Goal: Information Seeking & Learning: Find specific fact

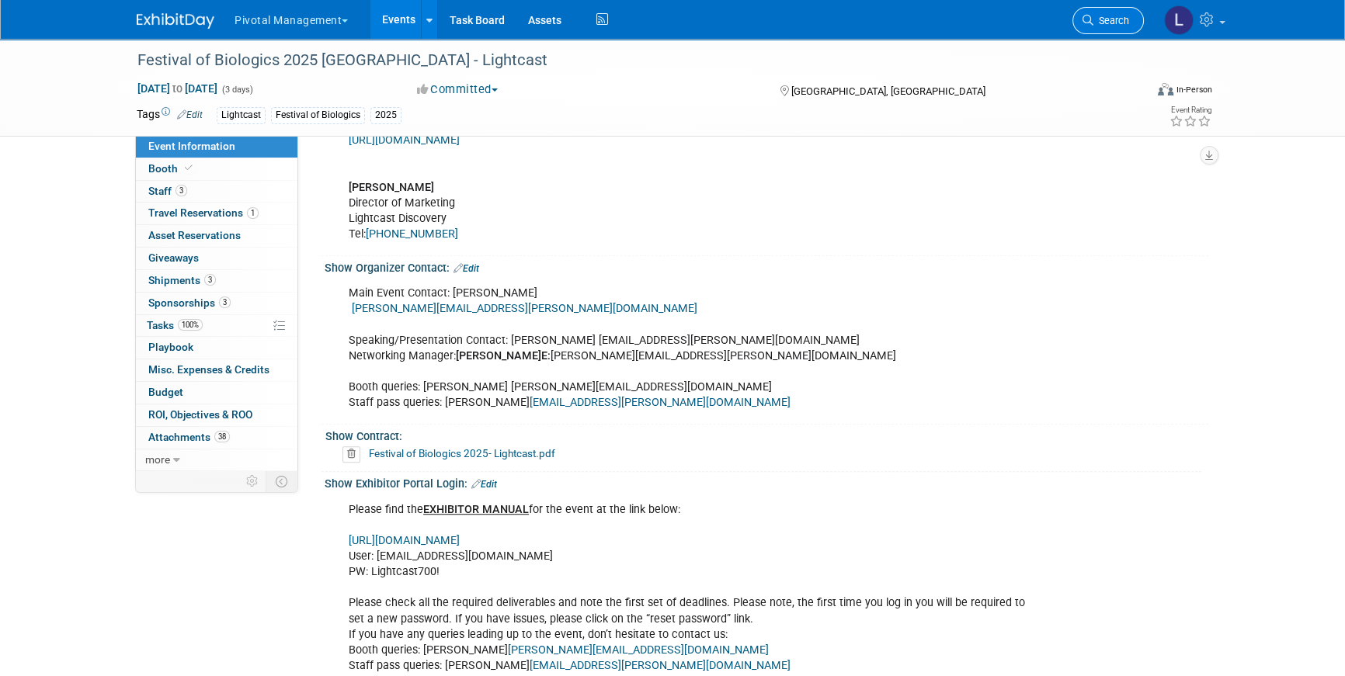
click at [1086, 19] on icon at bounding box center [1087, 20] width 11 height 11
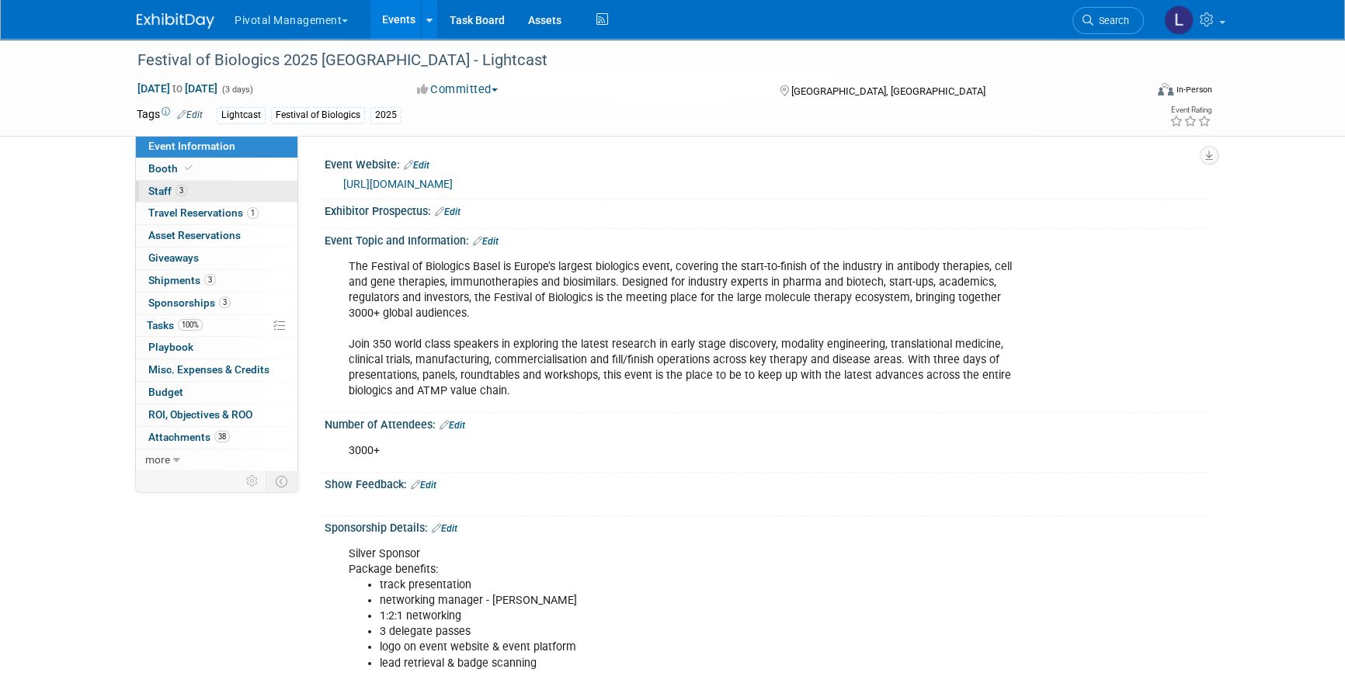
click at [165, 186] on span "Staff 3" at bounding box center [167, 191] width 39 height 12
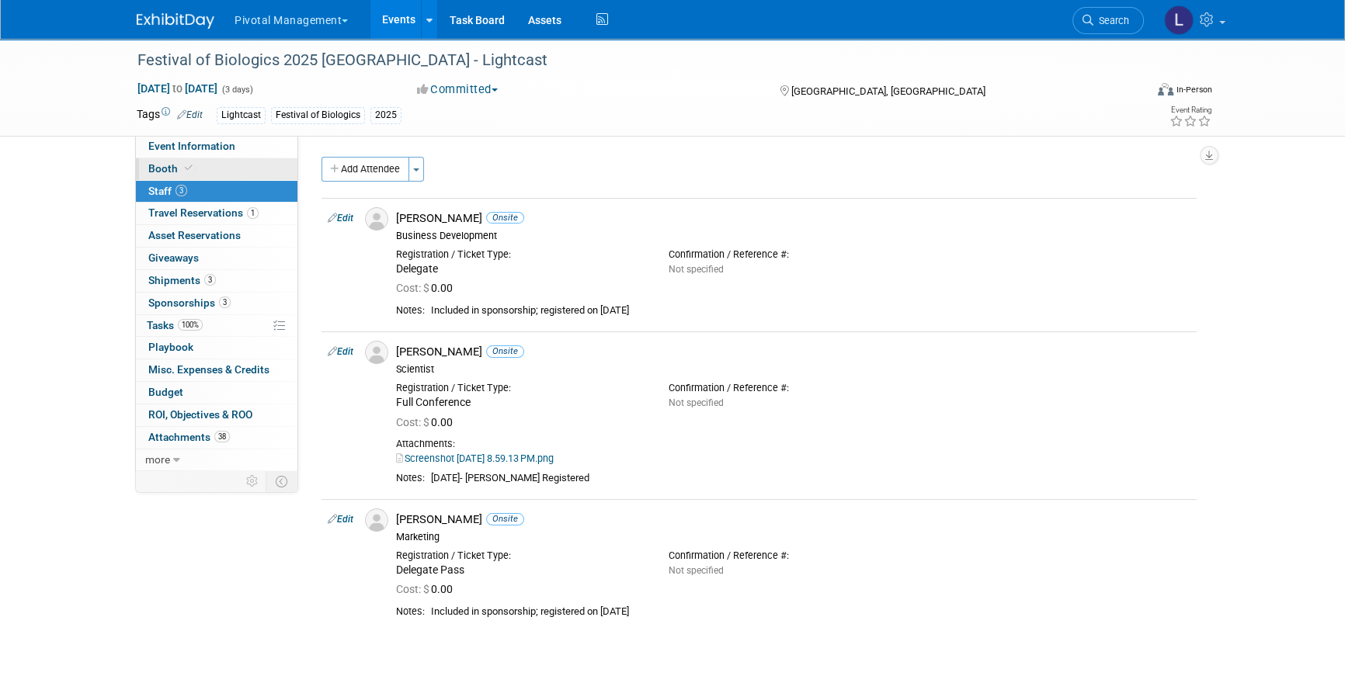
click at [168, 168] on span "Booth" at bounding box center [171, 168] width 47 height 12
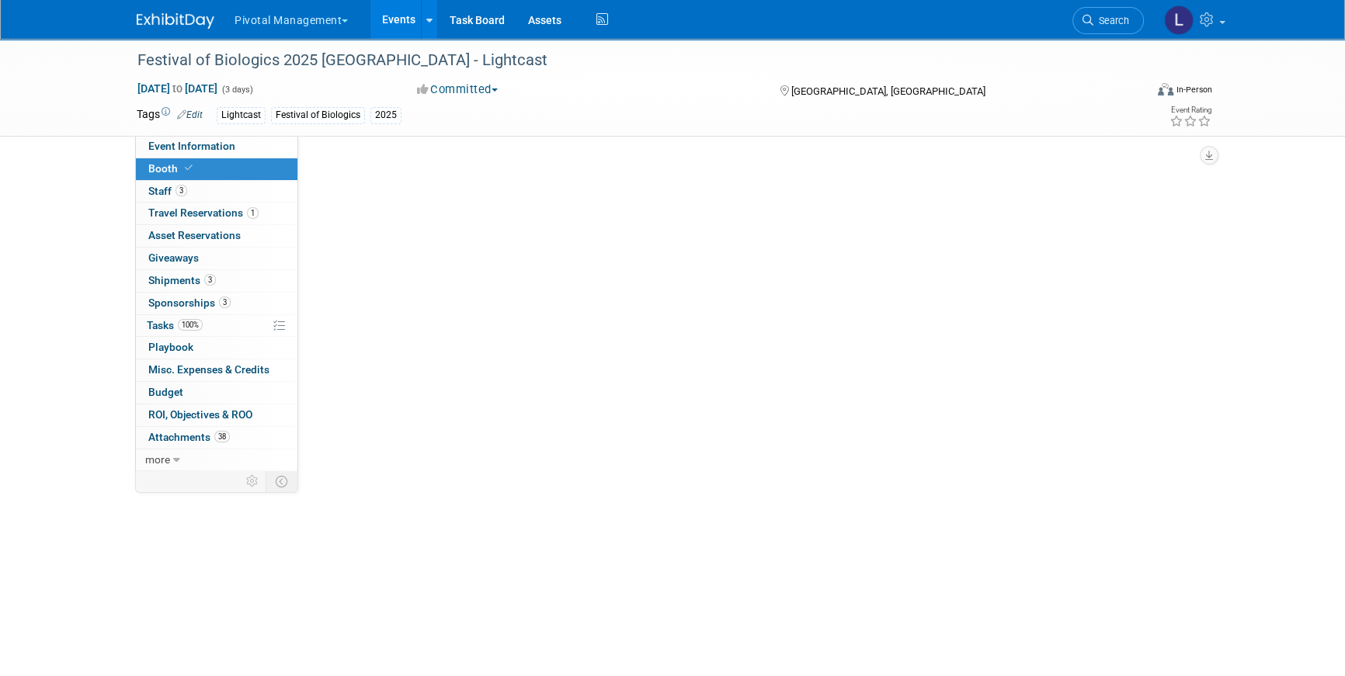
select select "Yes"
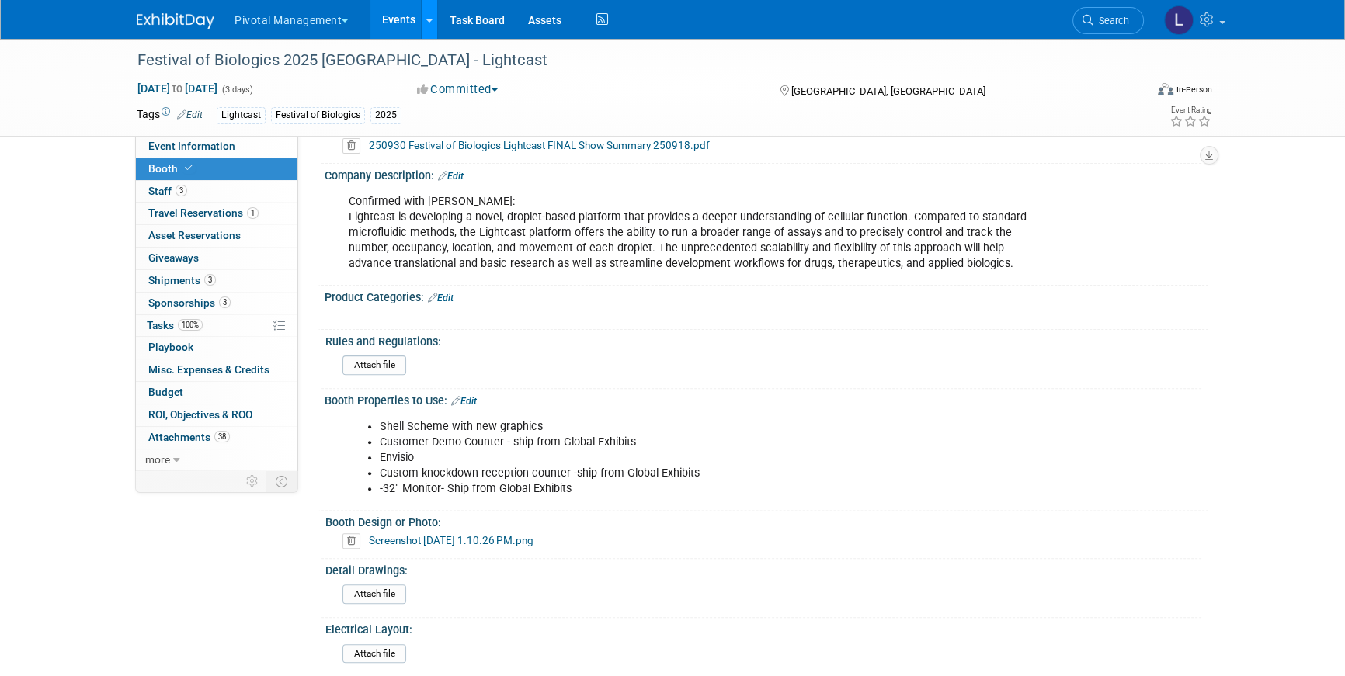
scroll to position [554, 0]
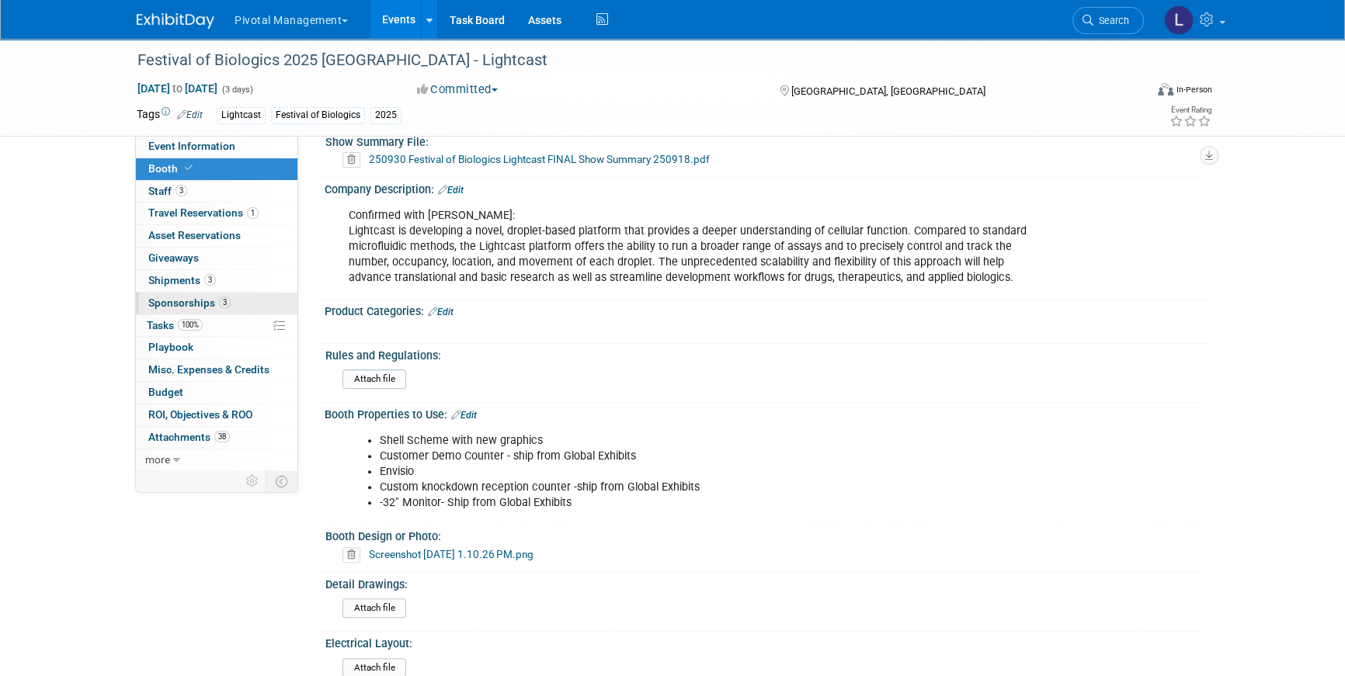
click at [173, 297] on span "Sponsorships 3" at bounding box center [189, 303] width 82 height 12
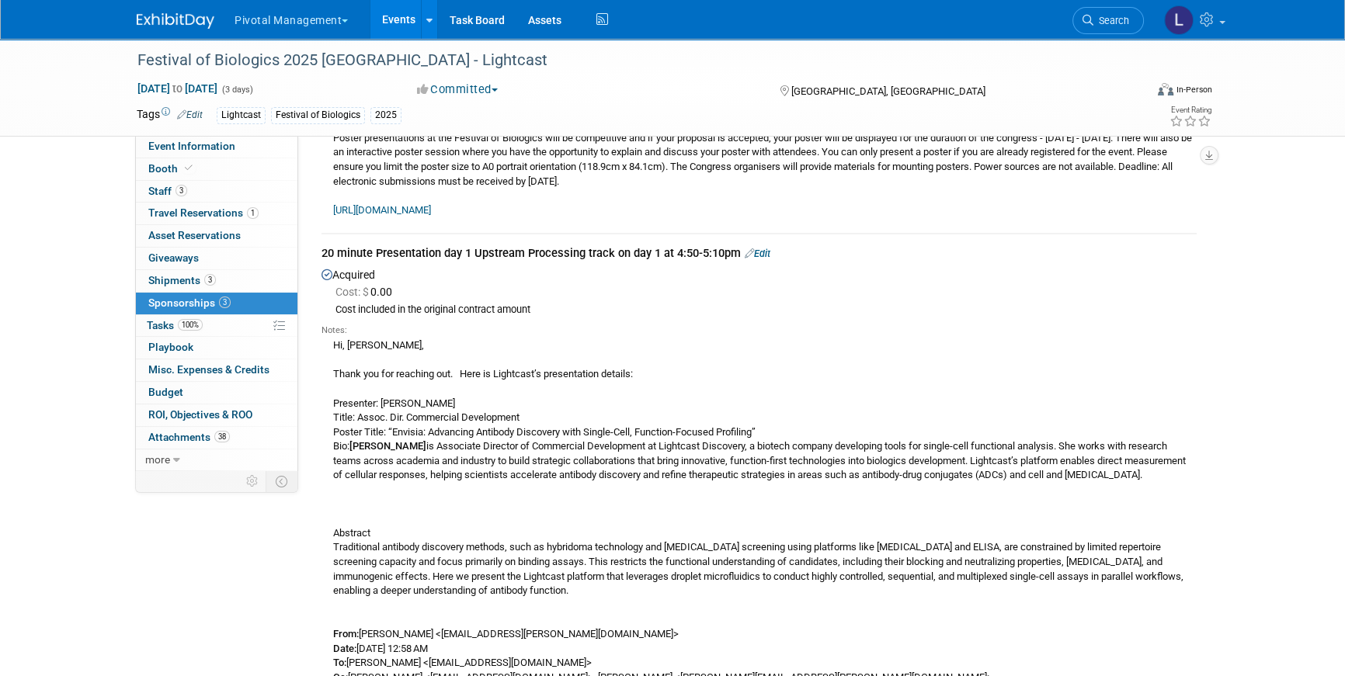
scroll to position [255, 0]
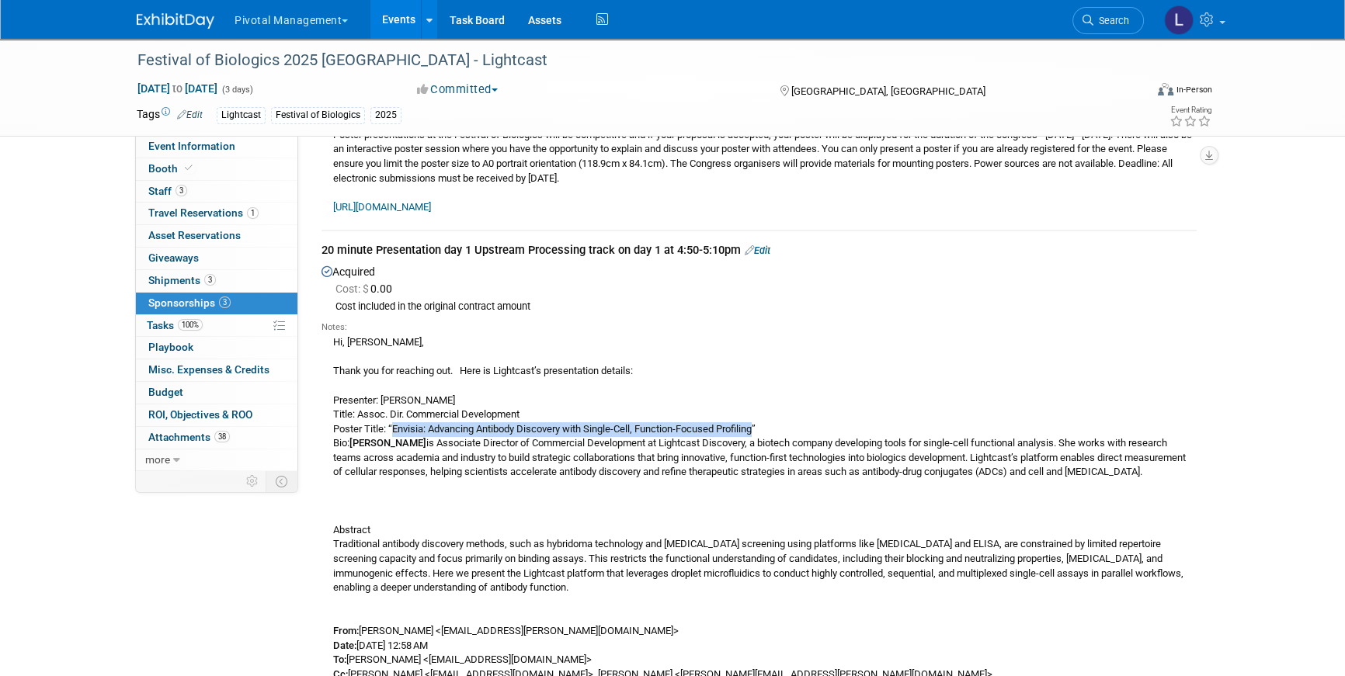
drag, startPoint x: 762, startPoint y: 426, endPoint x: 394, endPoint y: 424, distance: 367.2
click at [394, 424] on div "Hi, Jack, Thank you for reaching out. Here is Lightcast’s presentation details:…" at bounding box center [758, 634] width 875 height 601
copy div "Envisia: Advancing Antibody Discovery with Single-Cell, Function-Focused Profil…"
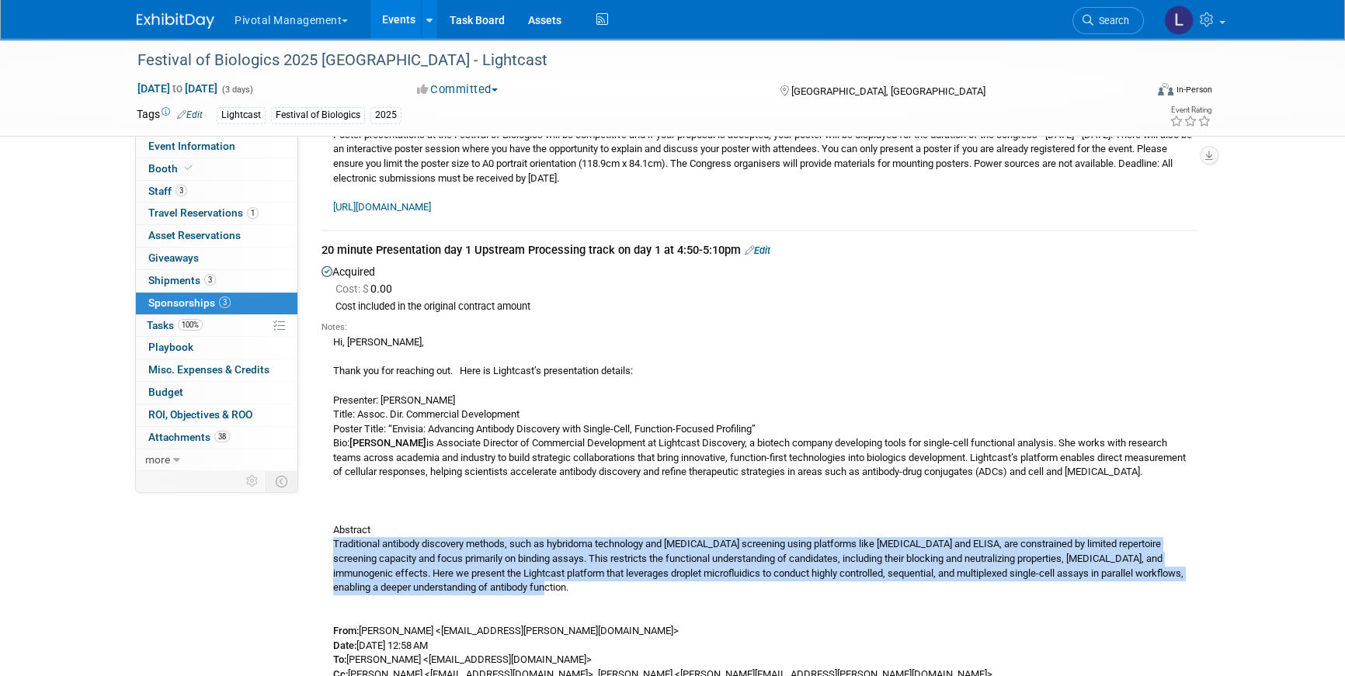
drag, startPoint x: 335, startPoint y: 554, endPoint x: 552, endPoint y: 608, distance: 223.9
click at [552, 608] on div "Hi, Jack, Thank you for reaching out. Here is Lightcast’s presentation details:…" at bounding box center [758, 634] width 875 height 601
copy div "Traditional antibody discovery methods, such as hybridoma technology and [MEDIC…"
click at [1104, 19] on span "Search" at bounding box center [1111, 21] width 36 height 12
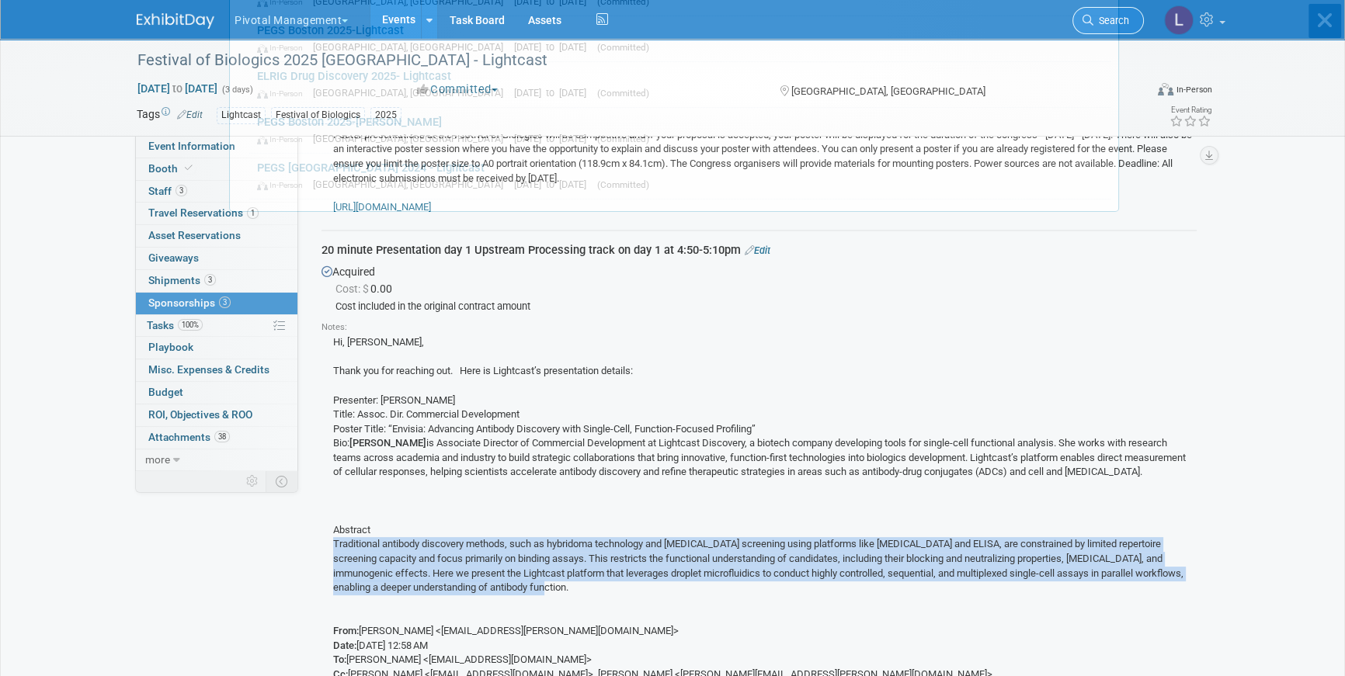
scroll to position [0, 0]
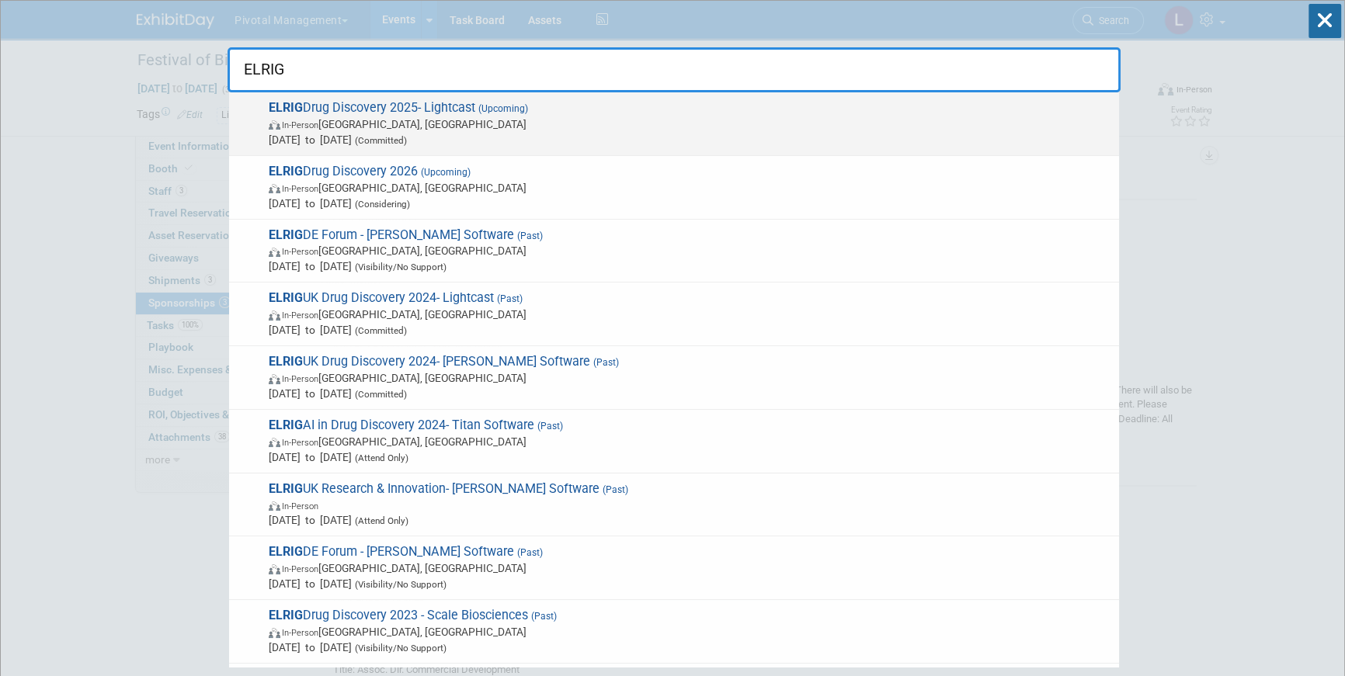
type input "ELRIG"
click at [477, 121] on span "In-Person England, United Kingdom" at bounding box center [690, 124] width 842 height 16
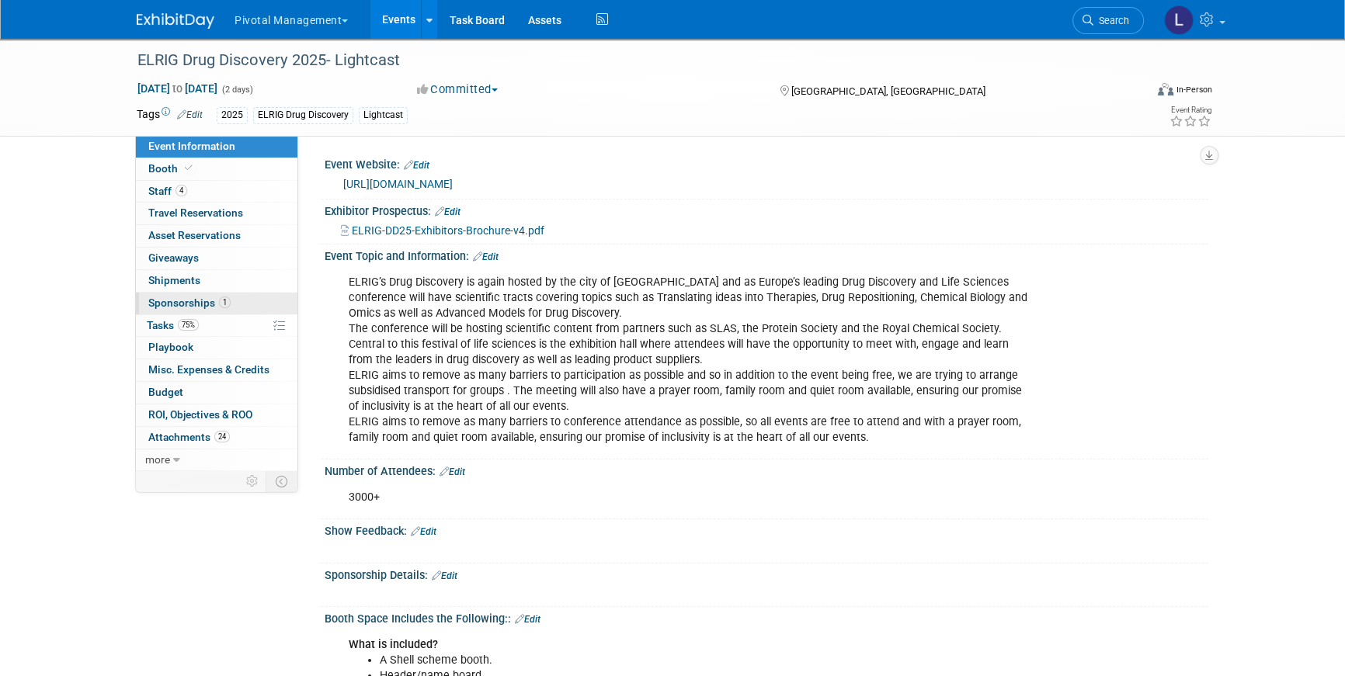
click at [169, 298] on span "Sponsorships 1" at bounding box center [189, 303] width 82 height 12
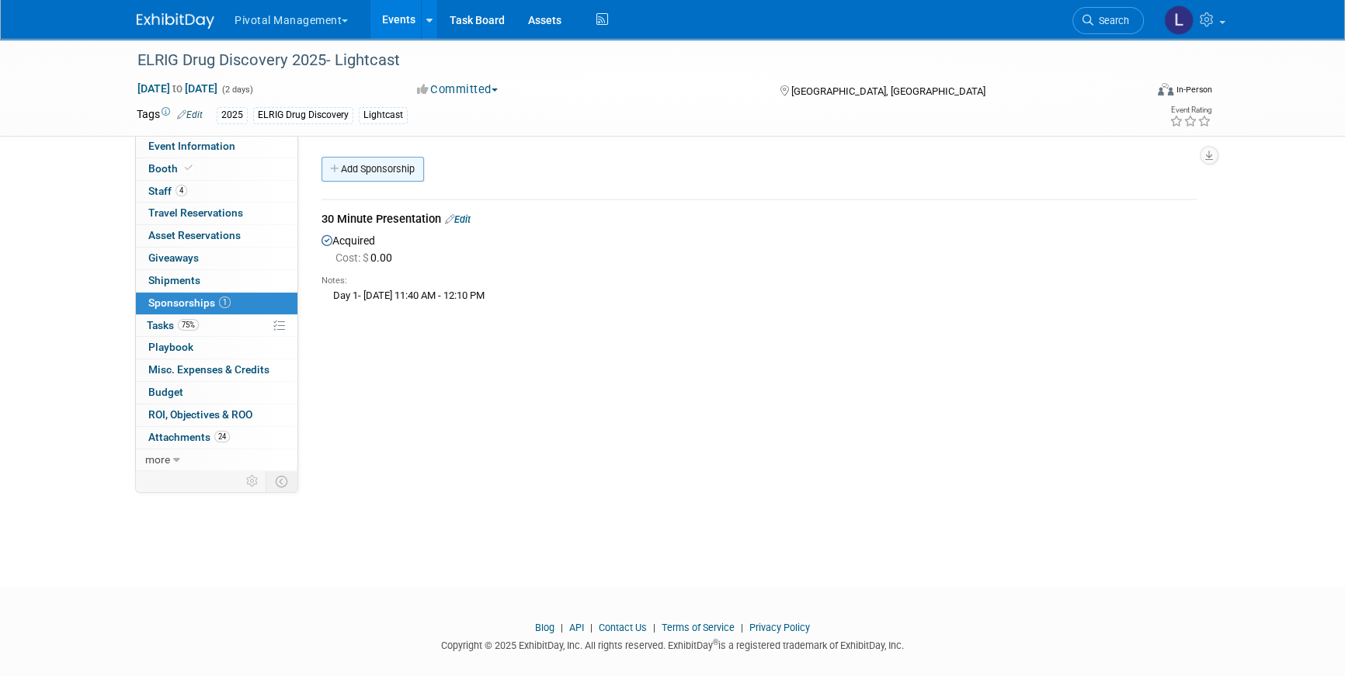
click at [399, 172] on link "Add Sponsorship" at bounding box center [372, 169] width 102 height 25
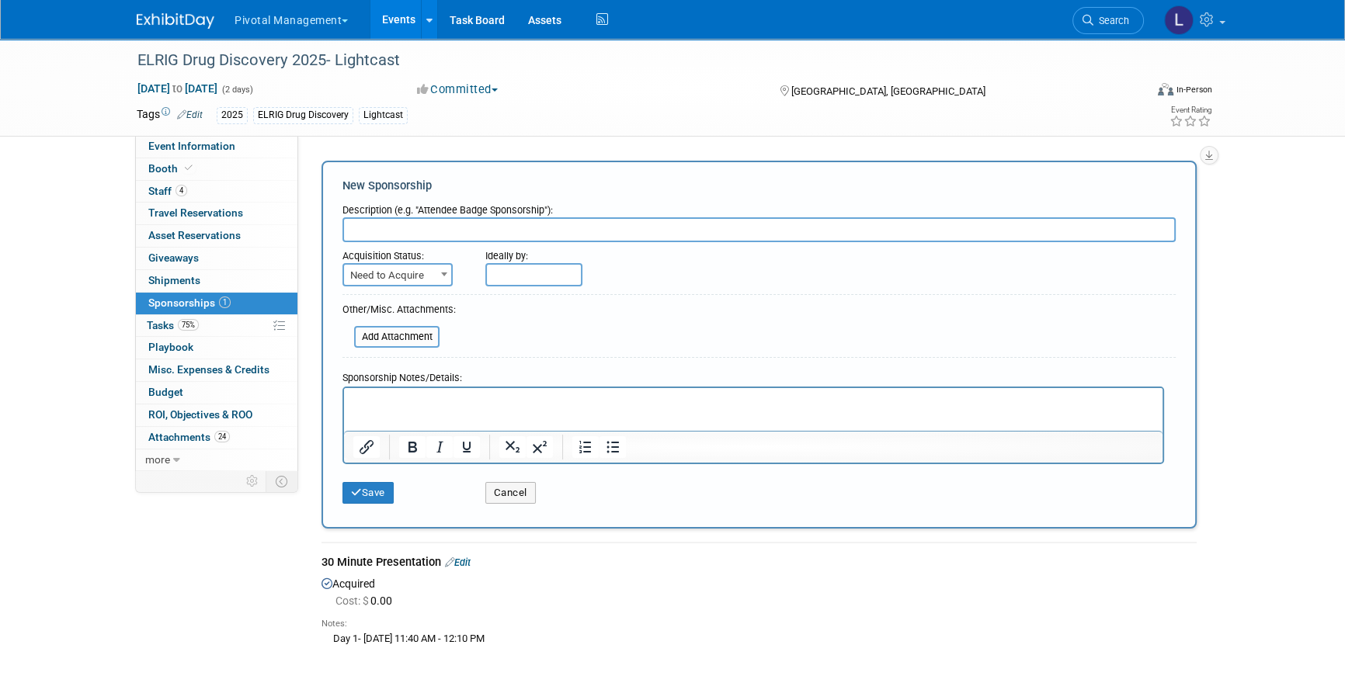
click at [432, 409] on html at bounding box center [753, 398] width 818 height 22
click at [488, 497] on button "Cancel" at bounding box center [510, 493] width 50 height 22
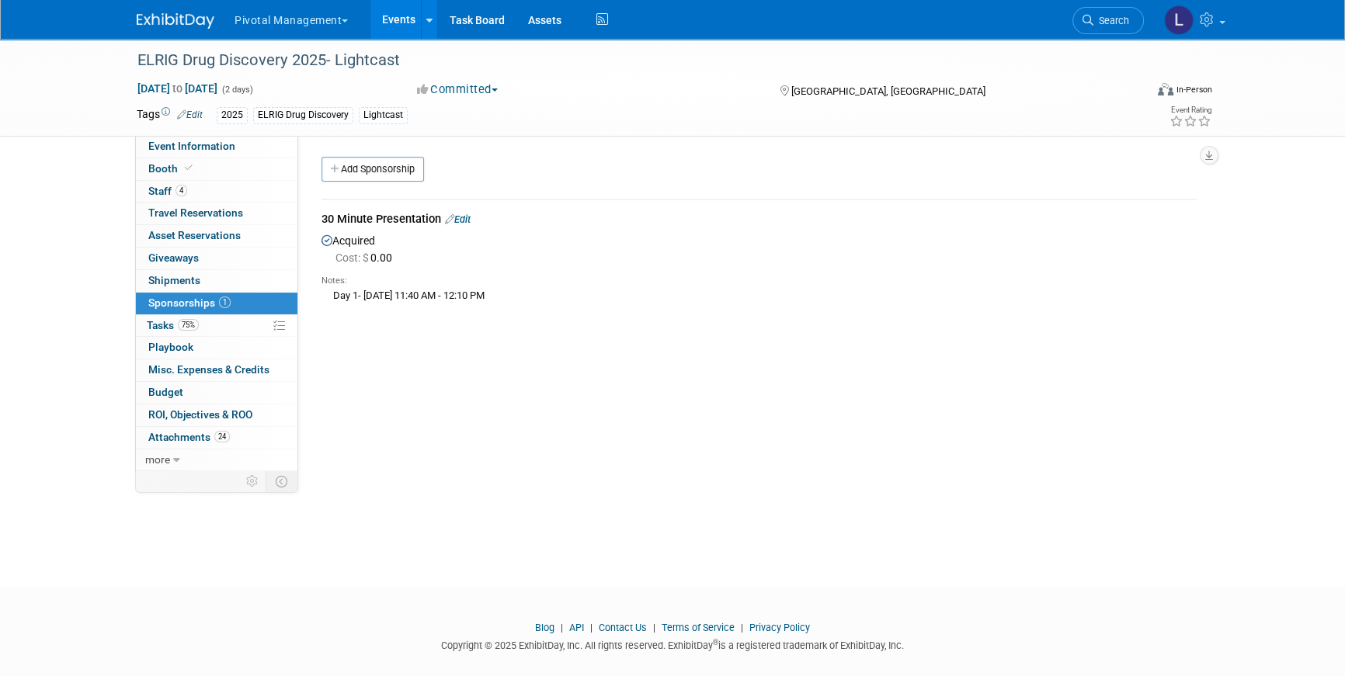
click at [471, 220] on link "Edit" at bounding box center [458, 220] width 26 height 12
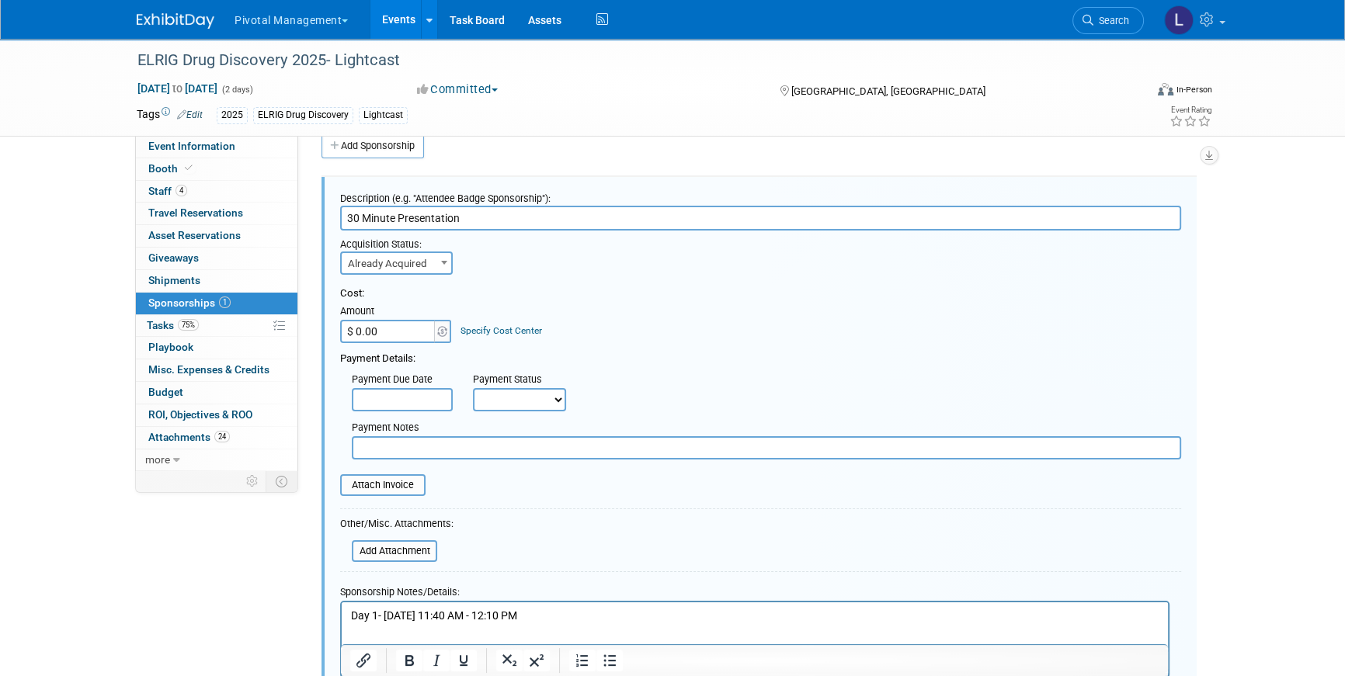
click at [623, 611] on p "Day 1- October 21 - 11:40 AM - 12:10 PM" at bounding box center [755, 616] width 808 height 16
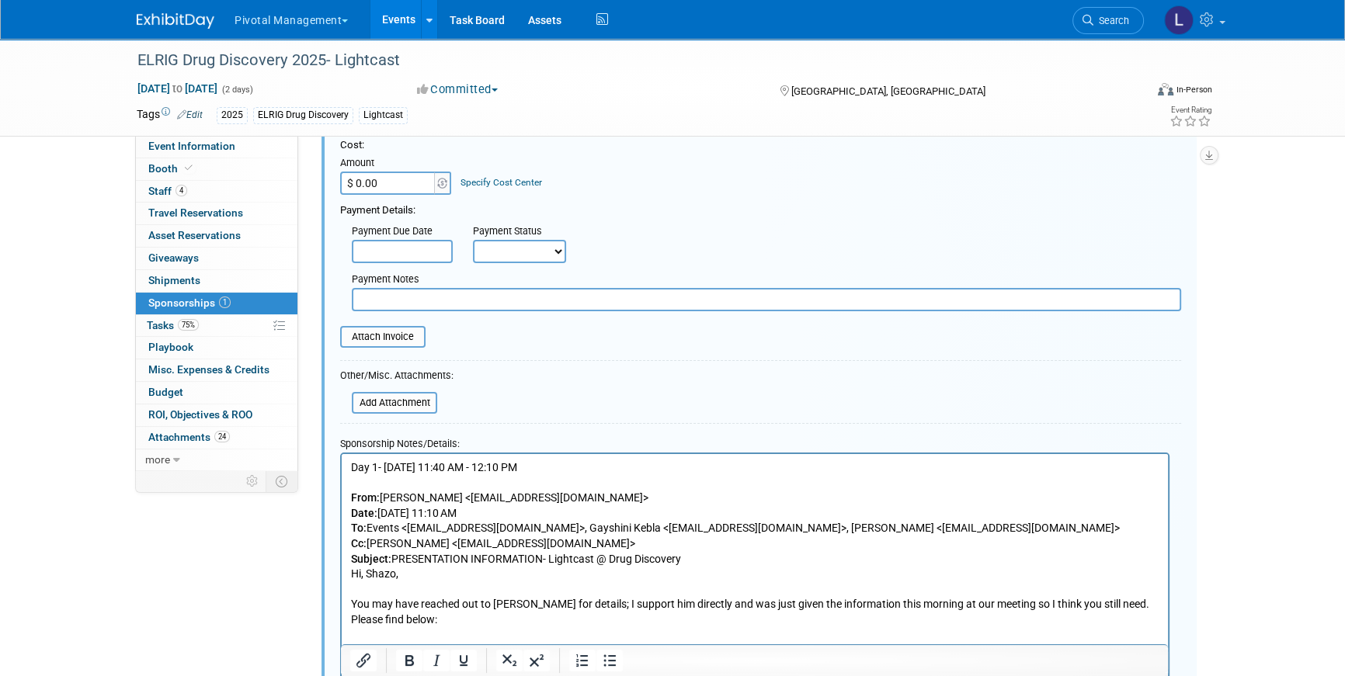
scroll to position [171, 0]
click at [401, 405] on input "file" at bounding box center [343, 403] width 185 height 19
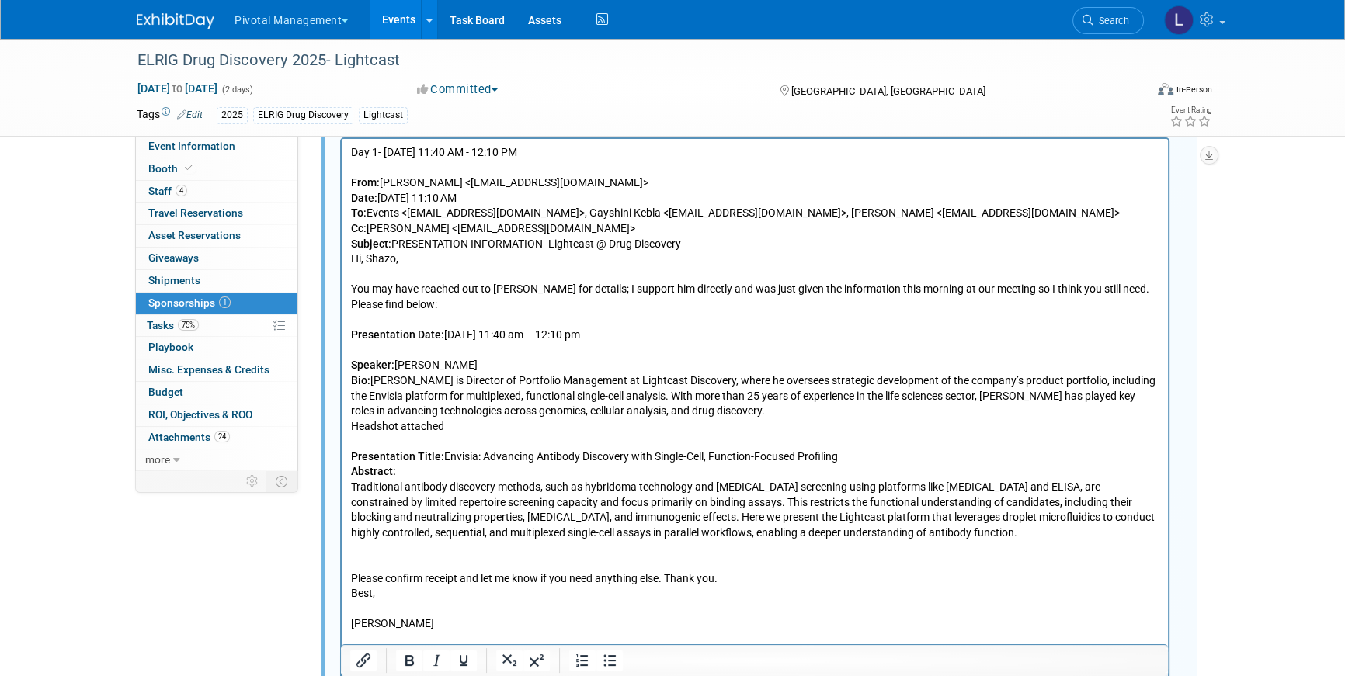
scroll to position [604, 0]
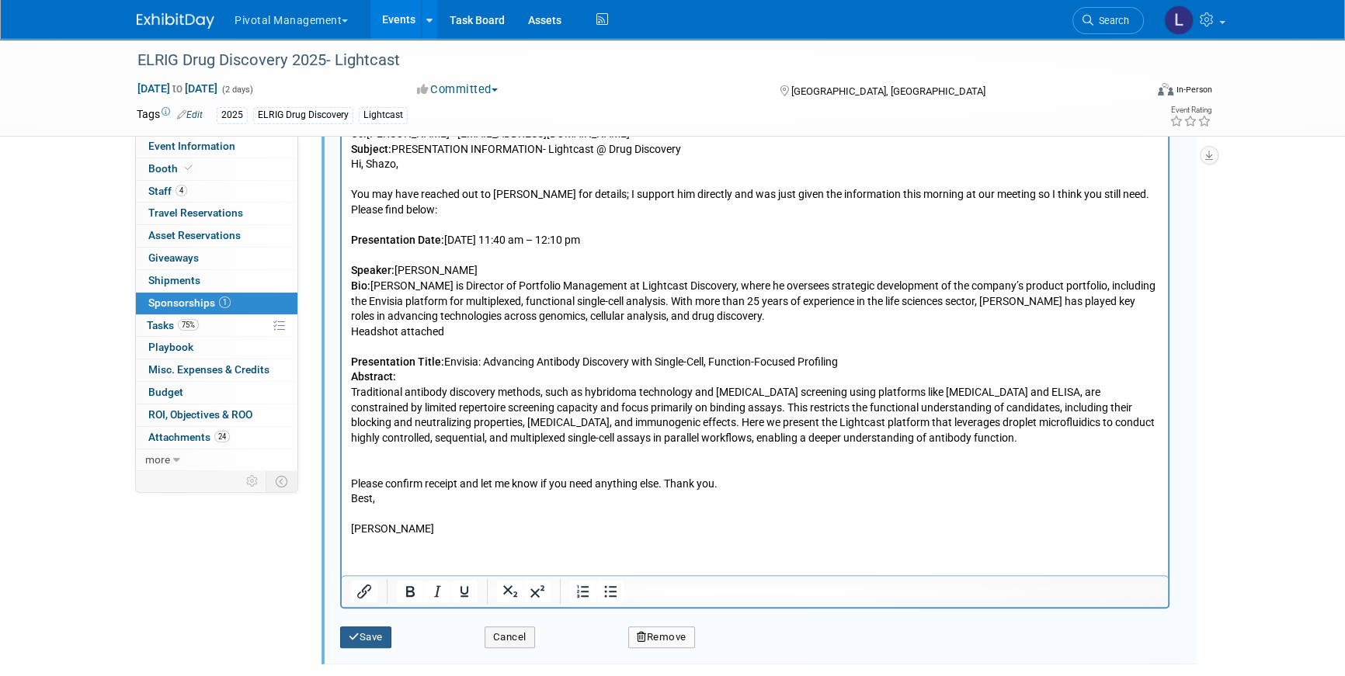
click at [351, 637] on icon "submit" at bounding box center [354, 637] width 11 height 10
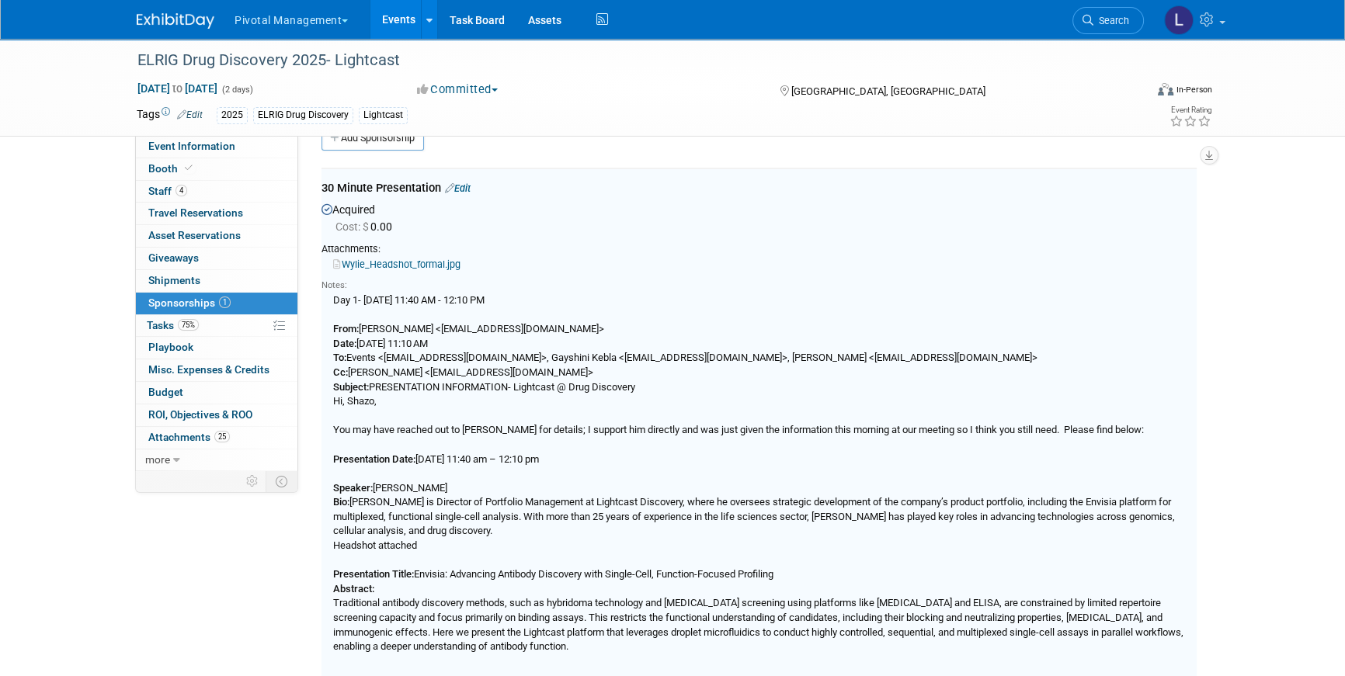
scroll to position [23, 0]
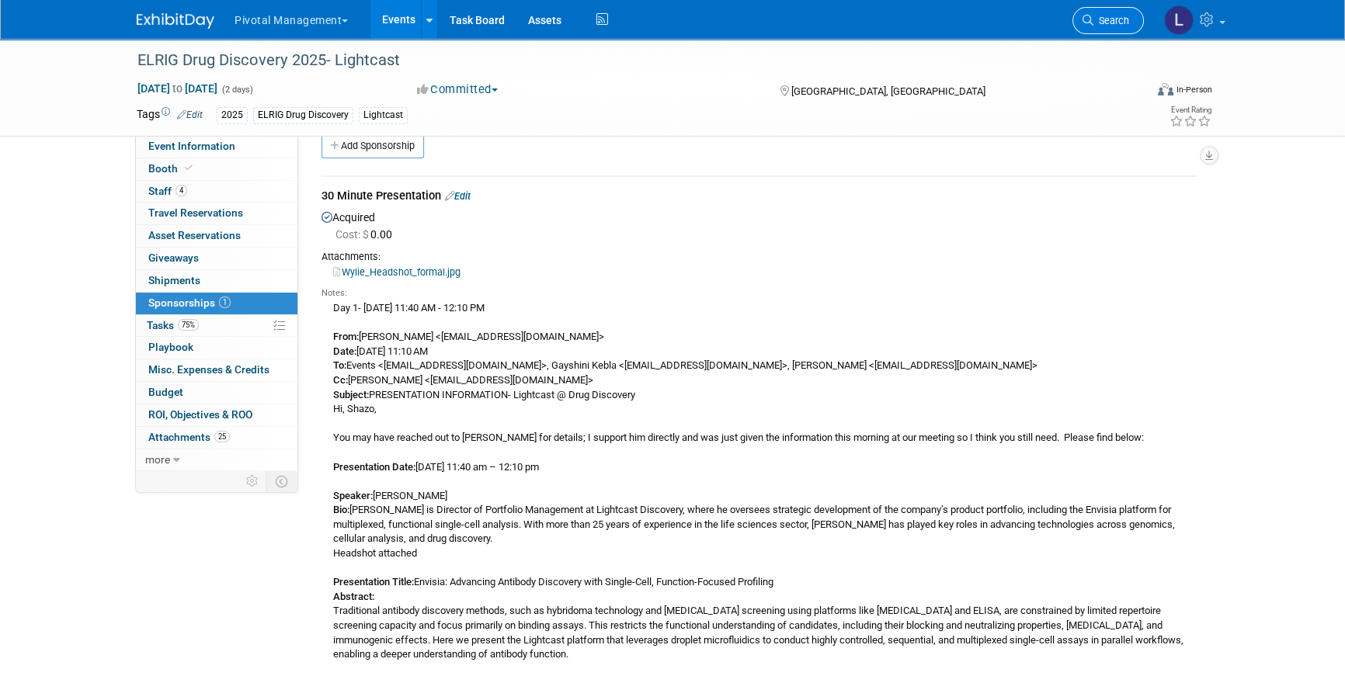
click at [1127, 26] on link "Search" at bounding box center [1107, 20] width 71 height 27
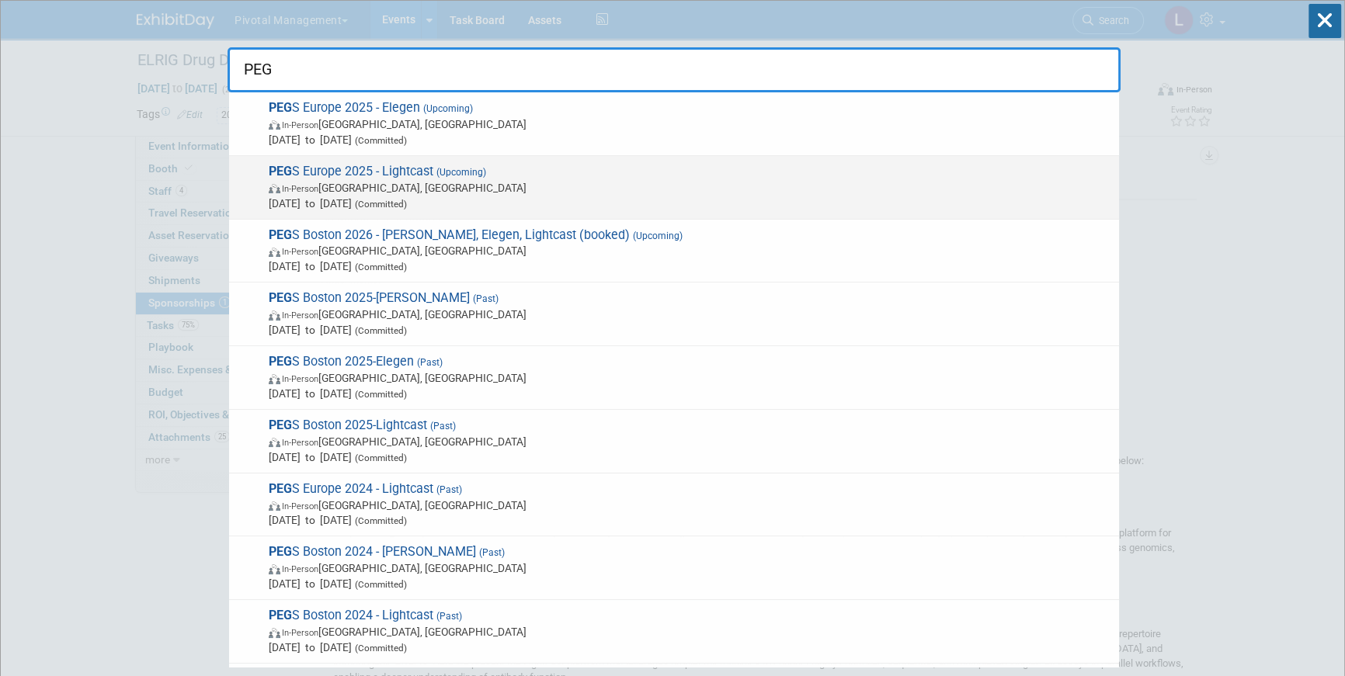
type input "PEG"
click at [439, 188] on span "In-Person Lisboa, Portugal" at bounding box center [690, 188] width 842 height 16
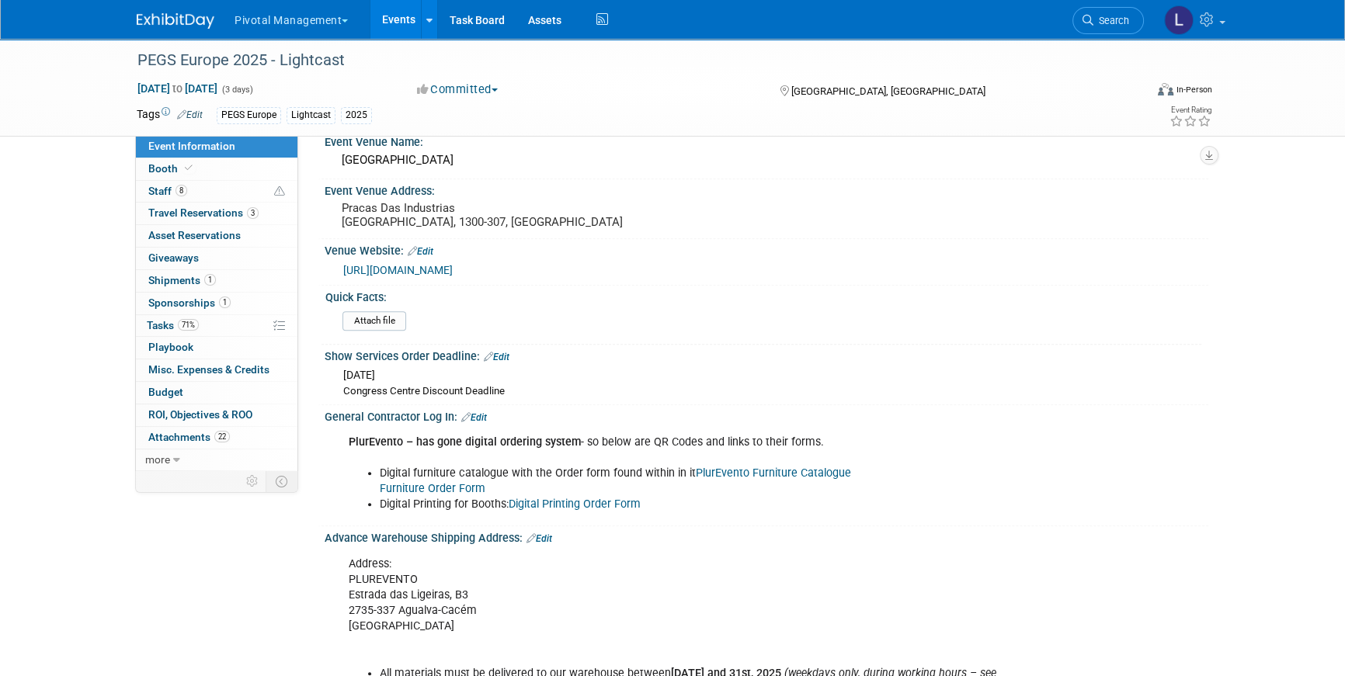
scroll to position [1759, 0]
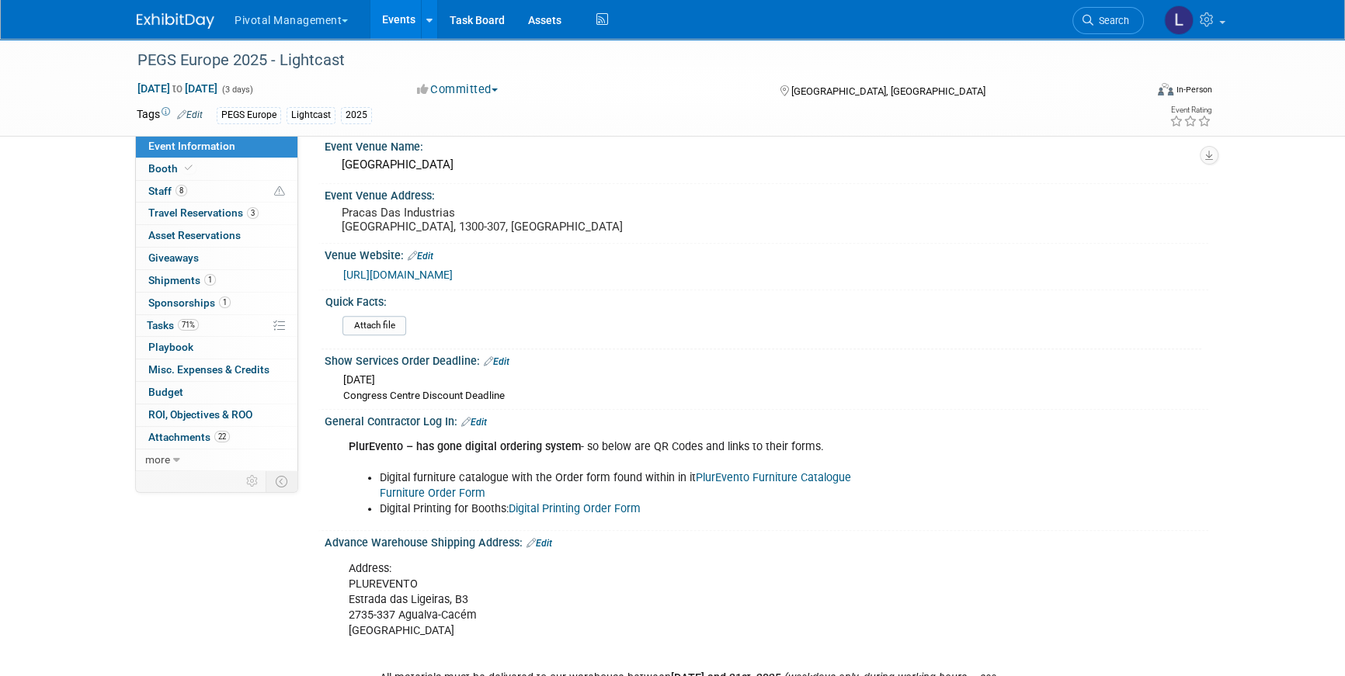
click at [448, 487] on link "Furniture Order Form" at bounding box center [433, 493] width 106 height 13
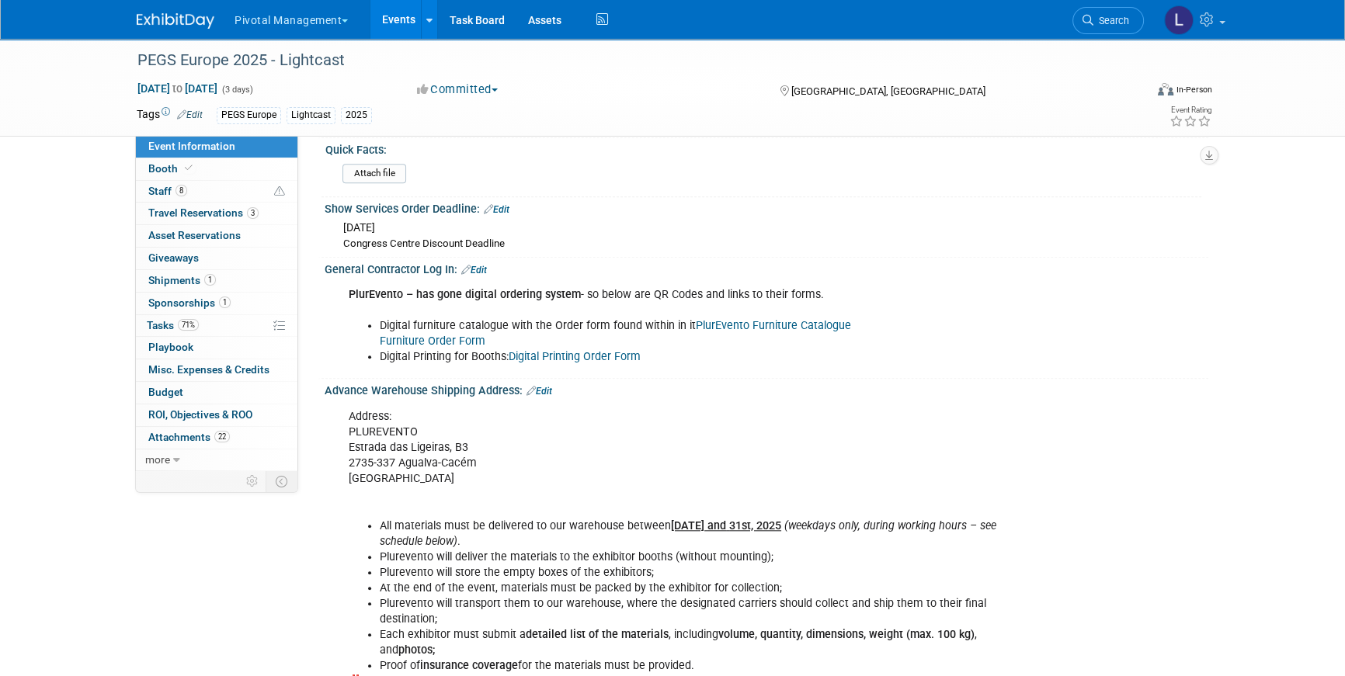
scroll to position [1893, 0]
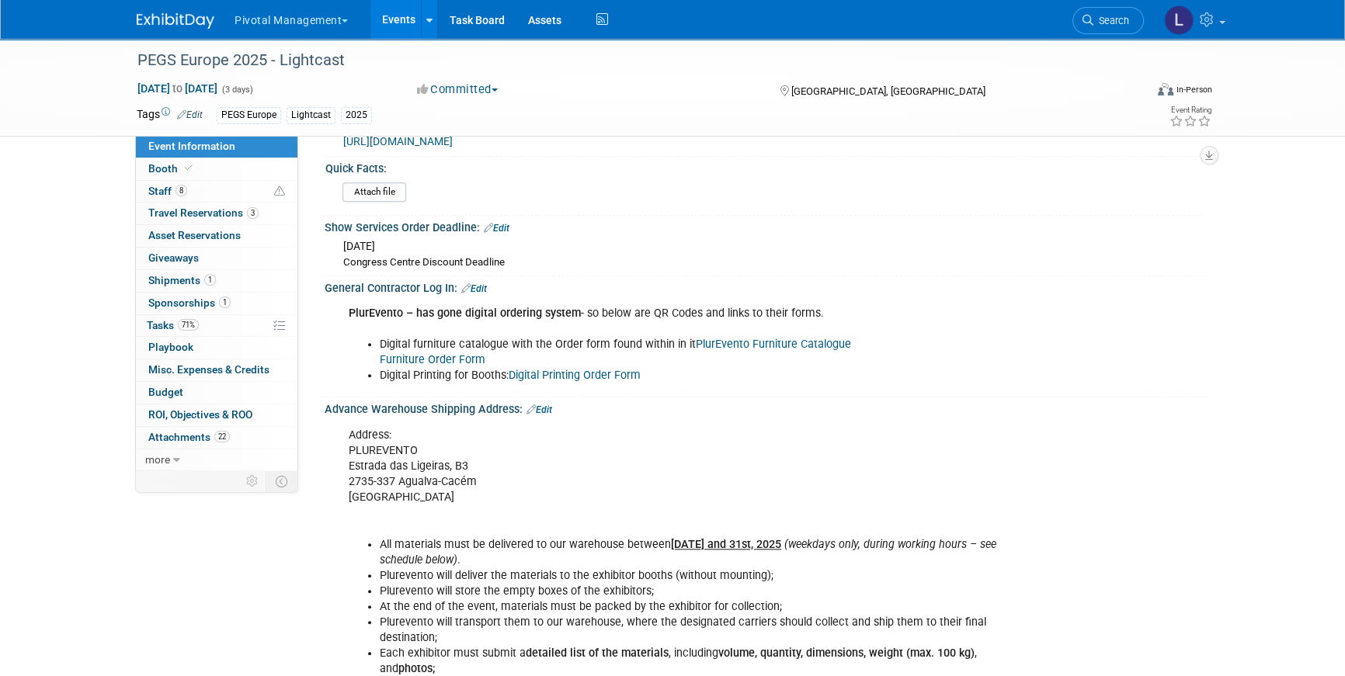
click at [808, 338] on link "PlurEvento Furniture Catalogue" at bounding box center [773, 344] width 155 height 13
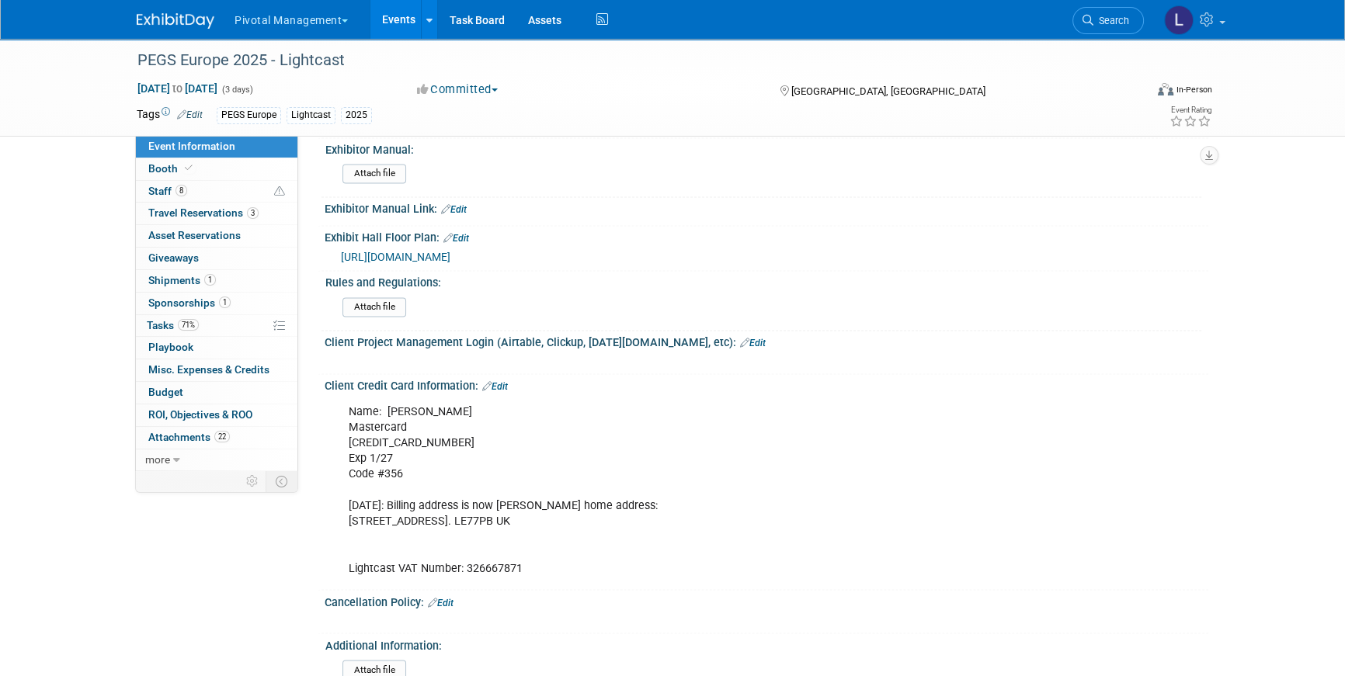
scroll to position [3277, 0]
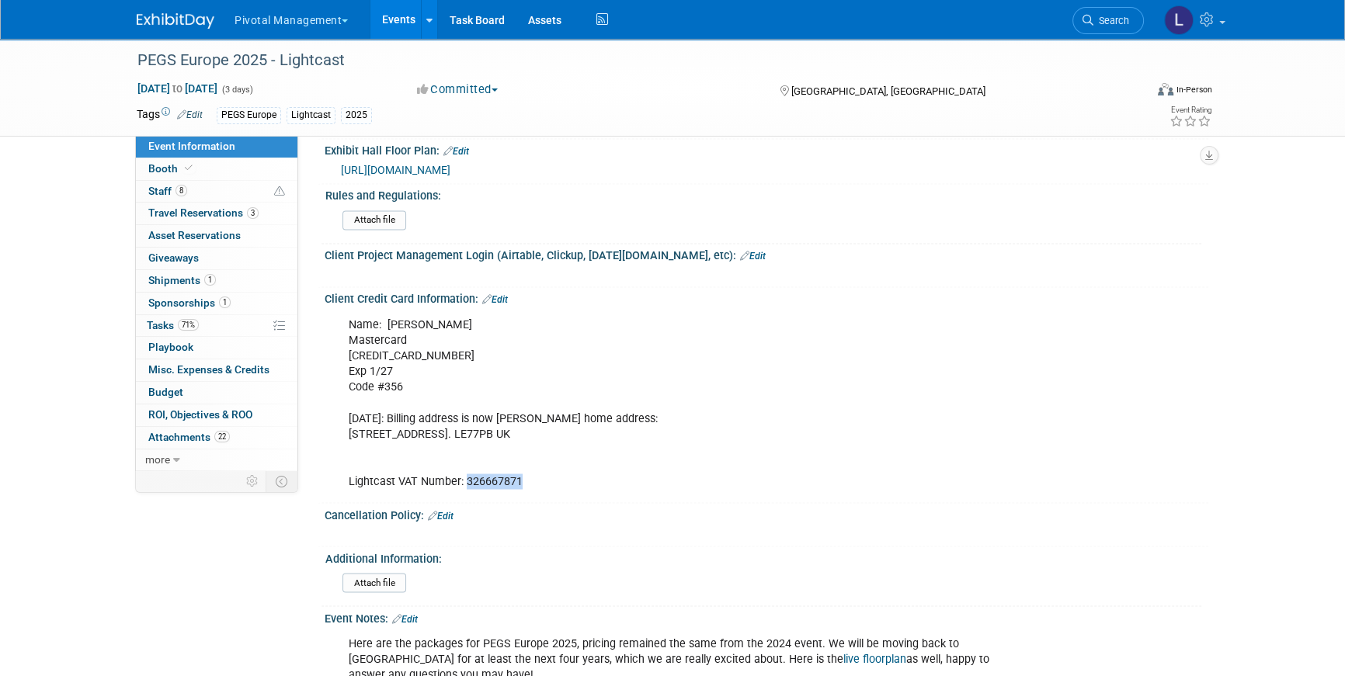
drag, startPoint x: 466, startPoint y: 457, endPoint x: 536, endPoint y: 460, distance: 70.7
click at [536, 460] on div "Name: [PERSON_NAME] Mastercard [CREDIT_CARD_NUMBER] Exp 1/27 Code #356 [DATE]: …" at bounding box center [688, 403] width 700 height 187
copy div "326667871"
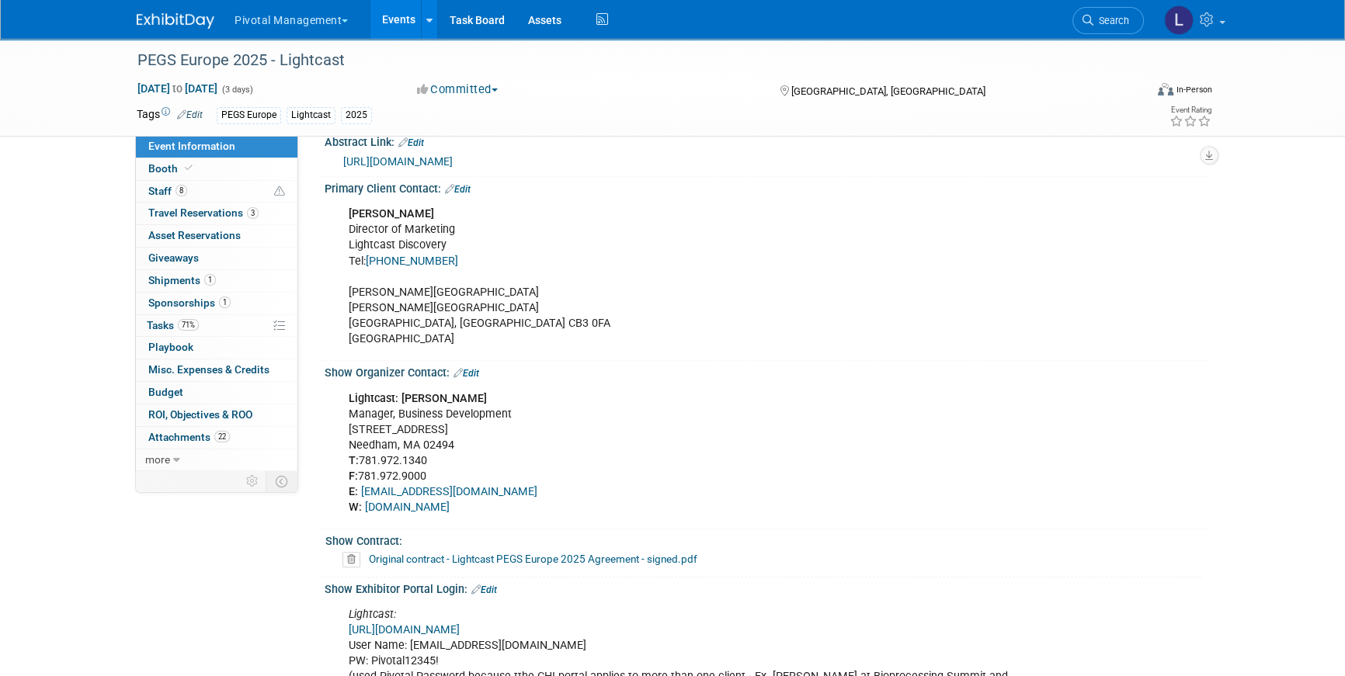
scroll to position [1174, 0]
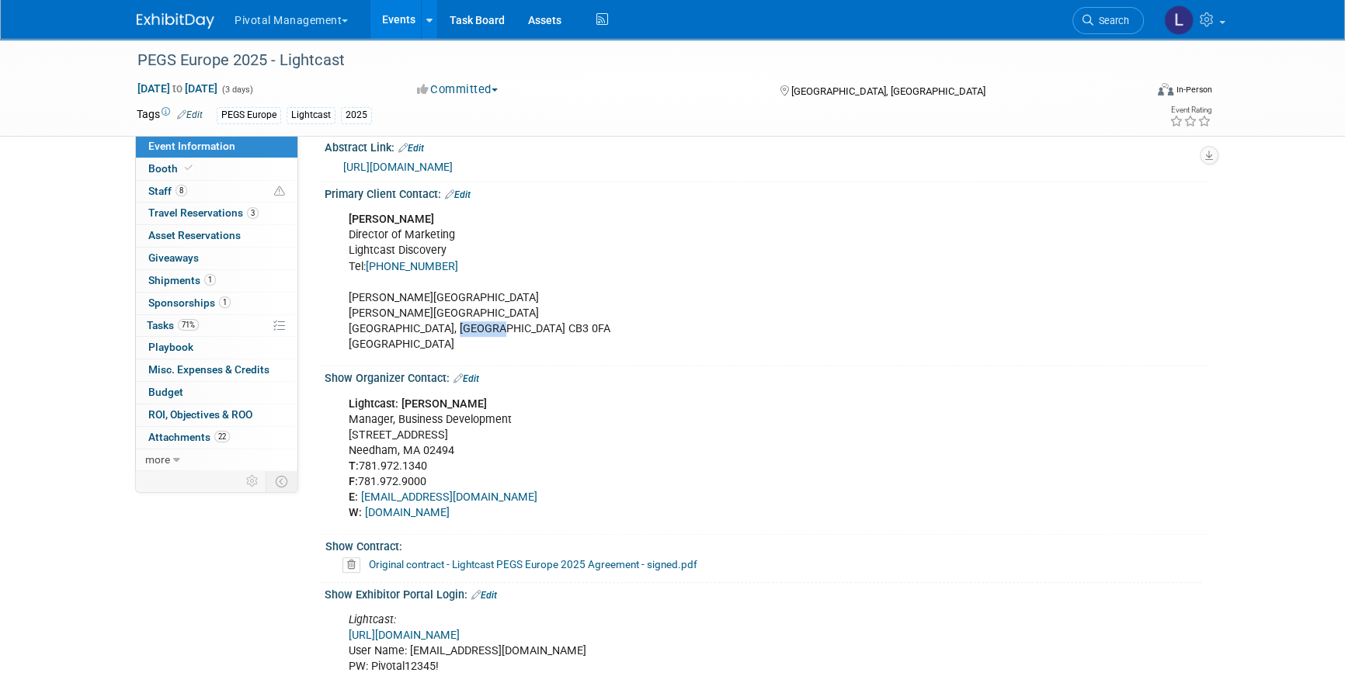
drag, startPoint x: 452, startPoint y: 311, endPoint x: 493, endPoint y: 310, distance: 41.2
click at [493, 310] on div "Scott Brouilette Director of Marketing Lightcast Discovery Tel: +44 (0)1223 362…" at bounding box center [688, 282] width 700 height 156
copy div "CB3 0FA"
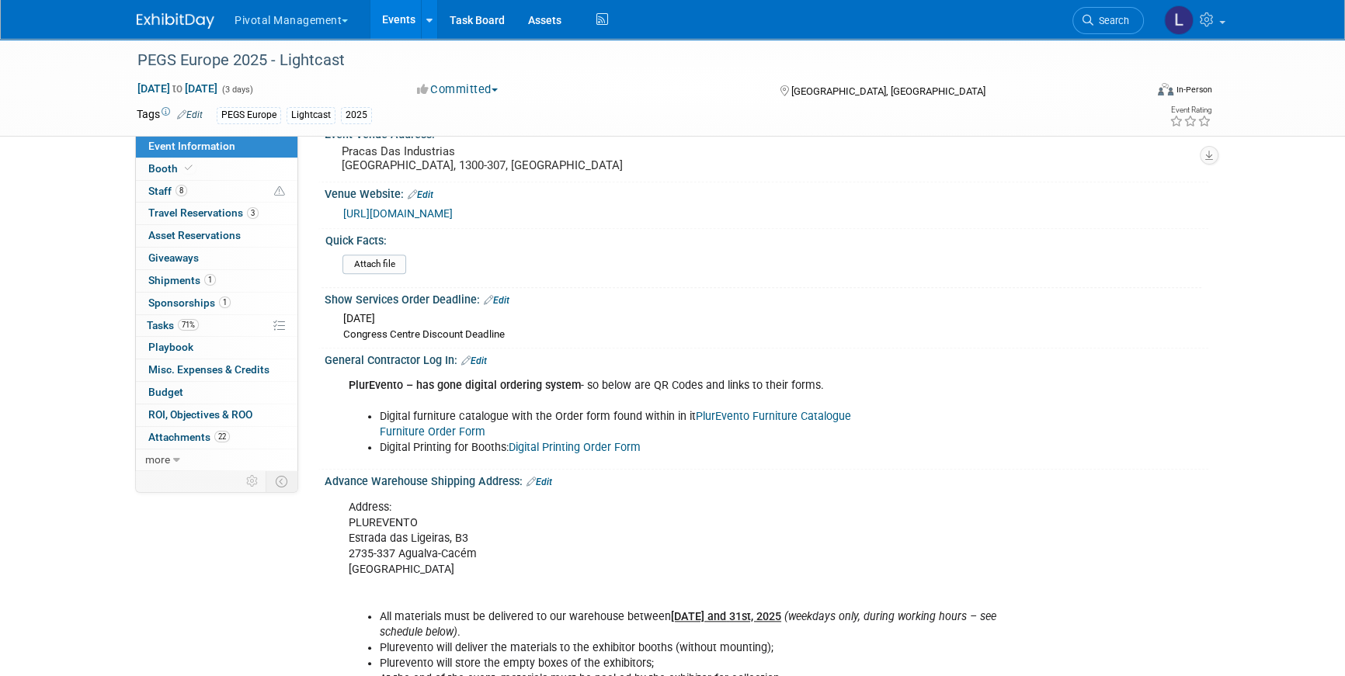
scroll to position [1831, 0]
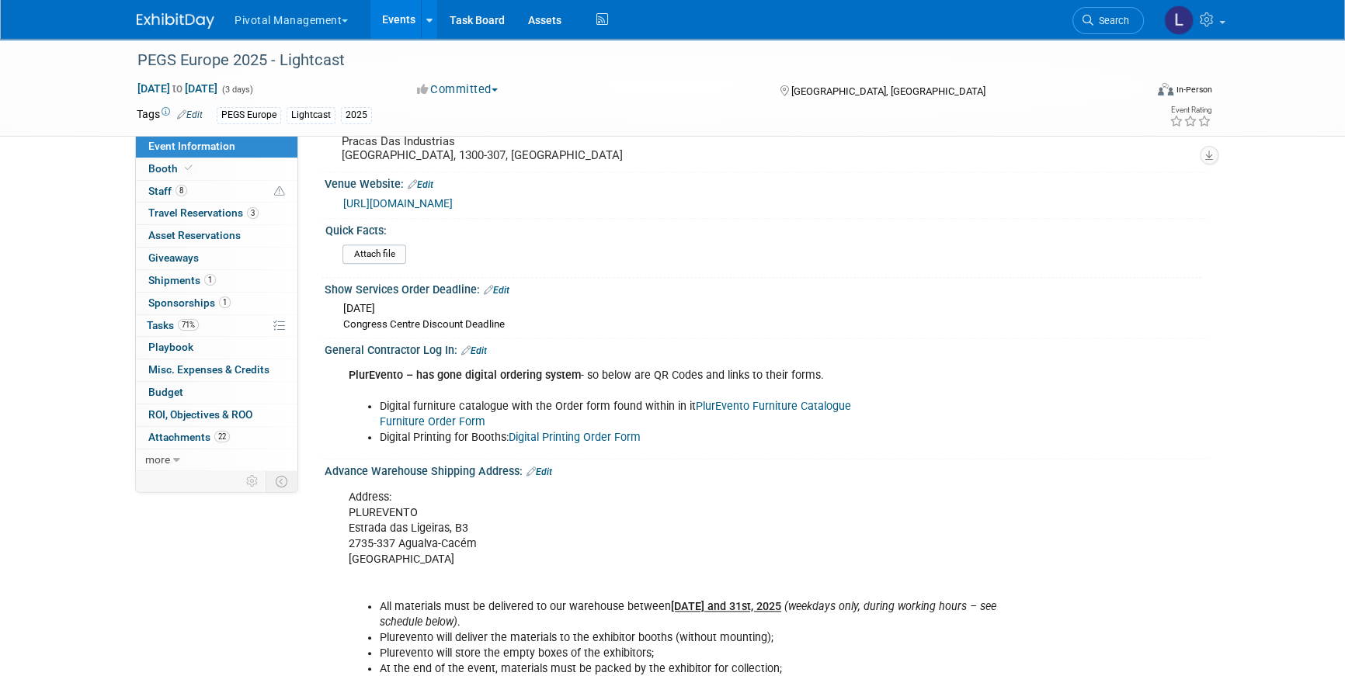
click at [609, 431] on link "Digital Printing Order Form" at bounding box center [575, 437] width 132 height 13
click at [1108, 25] on span "Search" at bounding box center [1111, 21] width 36 height 12
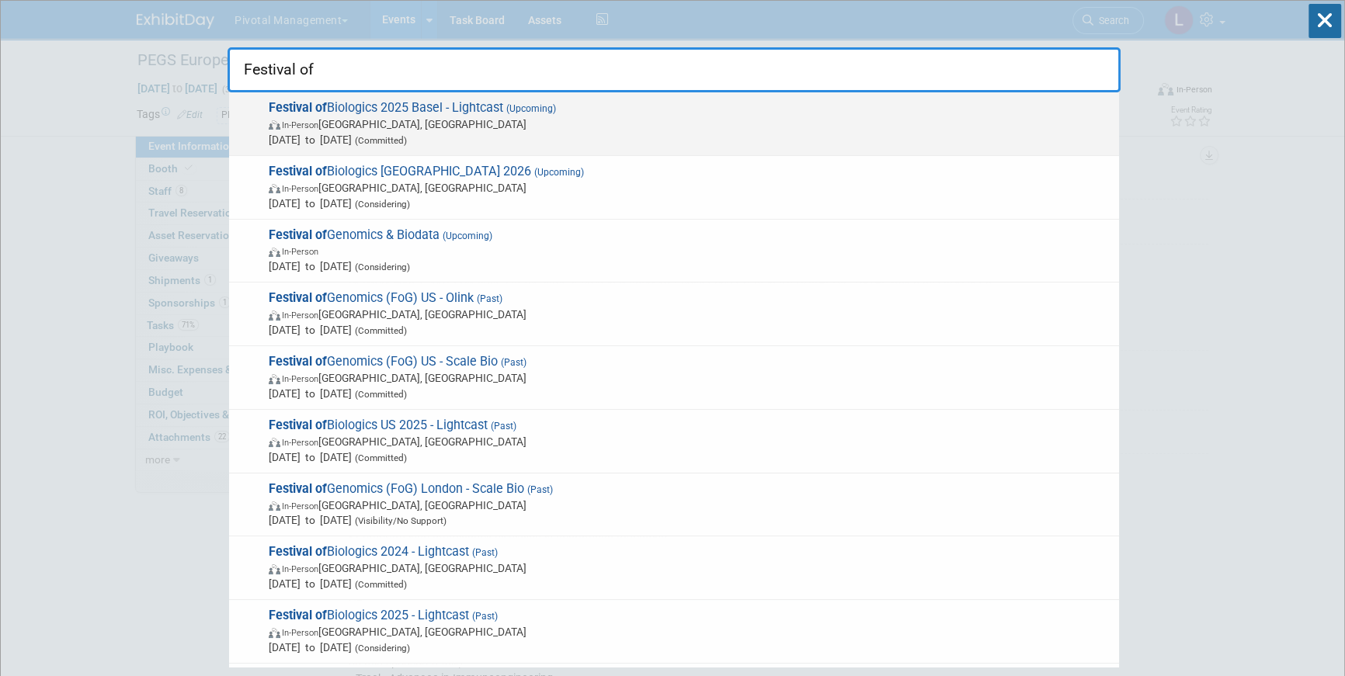
type input "Festival of"
click at [511, 104] on span "(Upcoming)" at bounding box center [529, 108] width 53 height 11
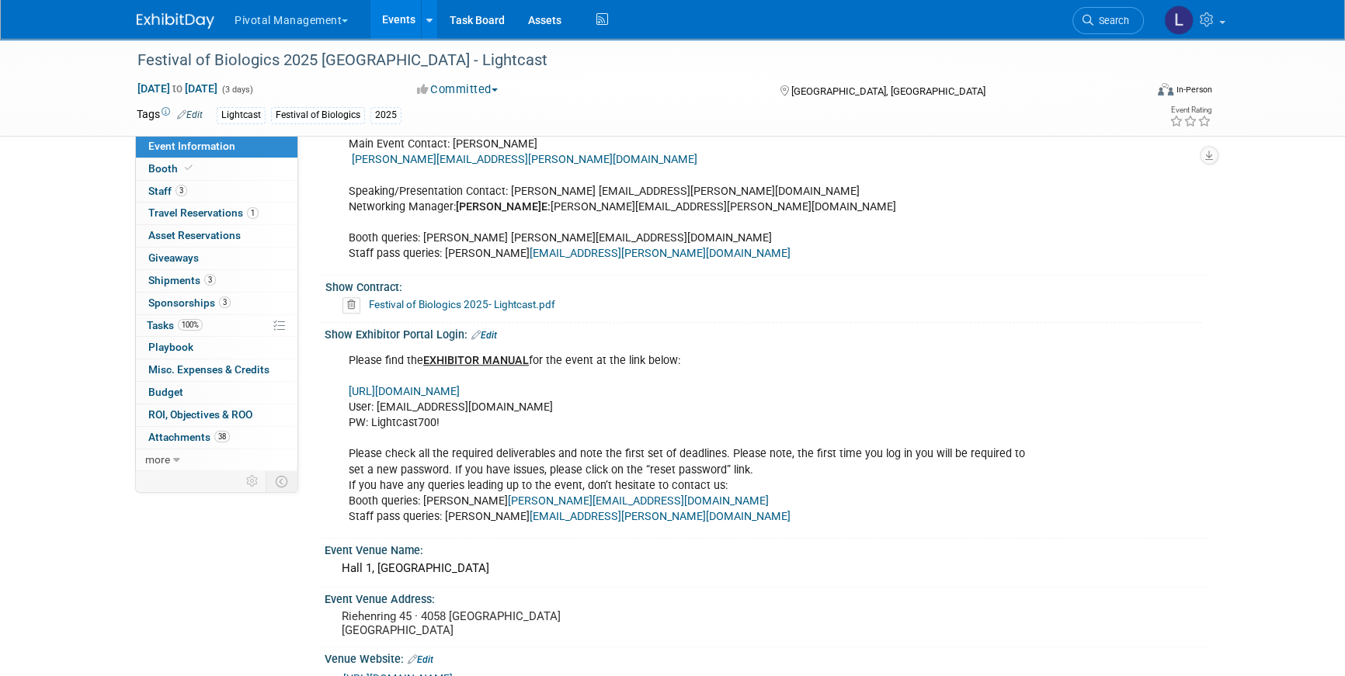
scroll to position [1402, 0]
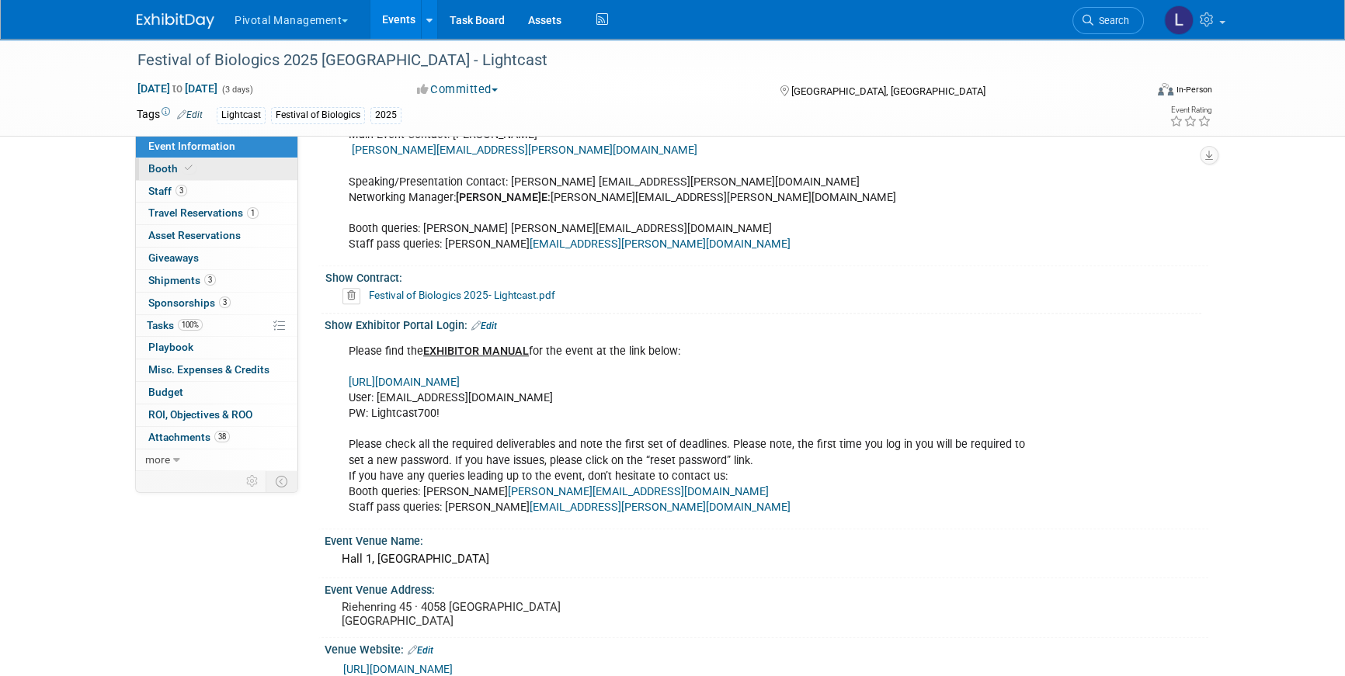
click at [173, 164] on span "Booth" at bounding box center [171, 168] width 47 height 12
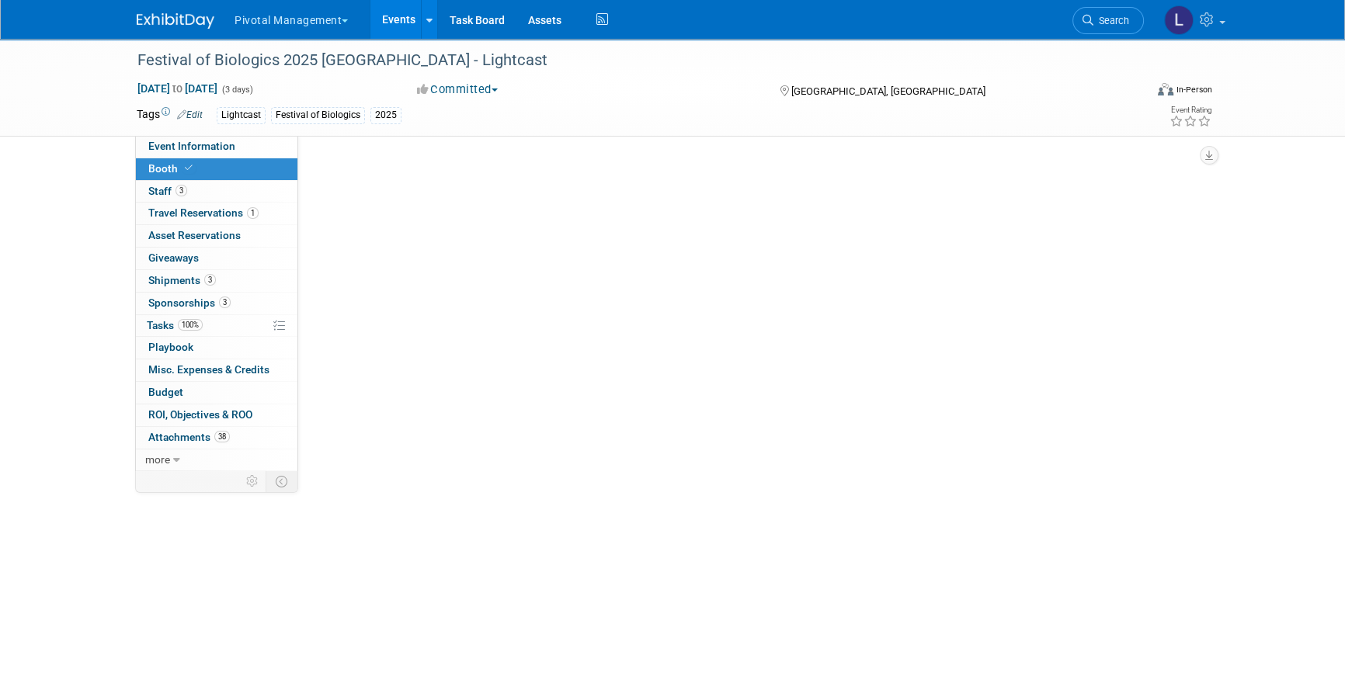
scroll to position [0, 0]
select select "Yes"
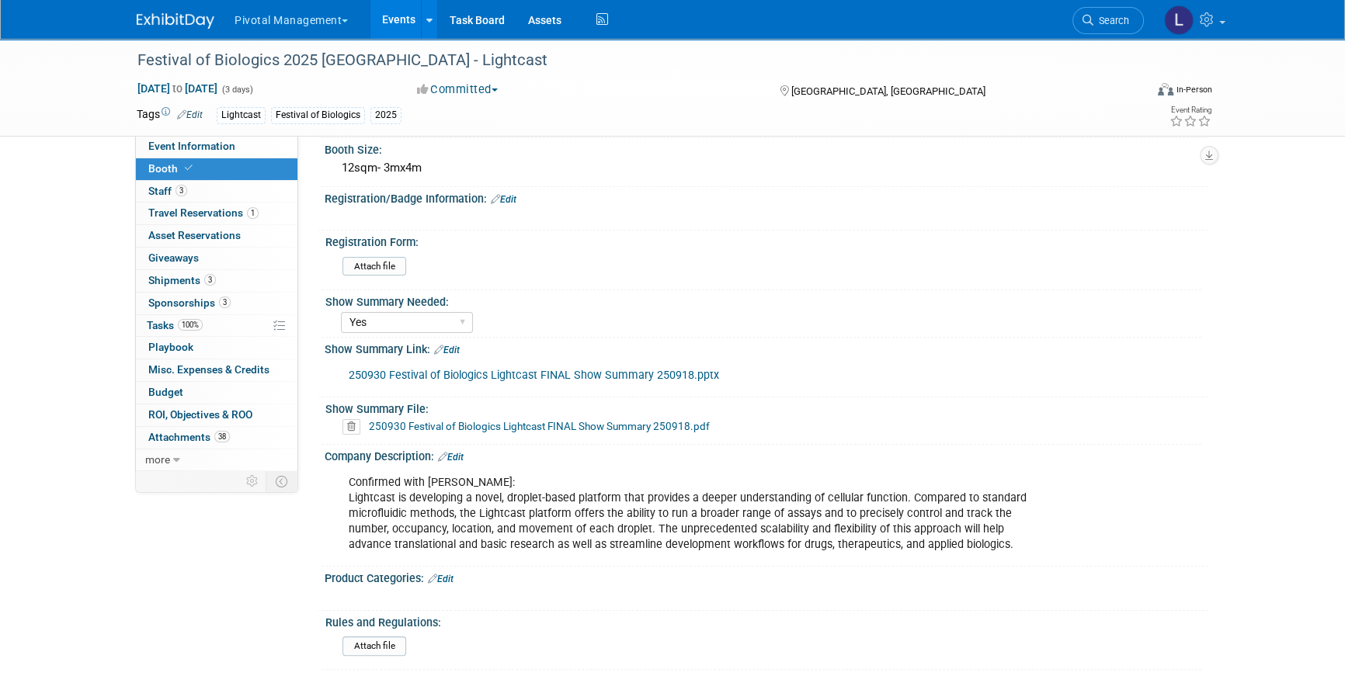
scroll to position [305, 0]
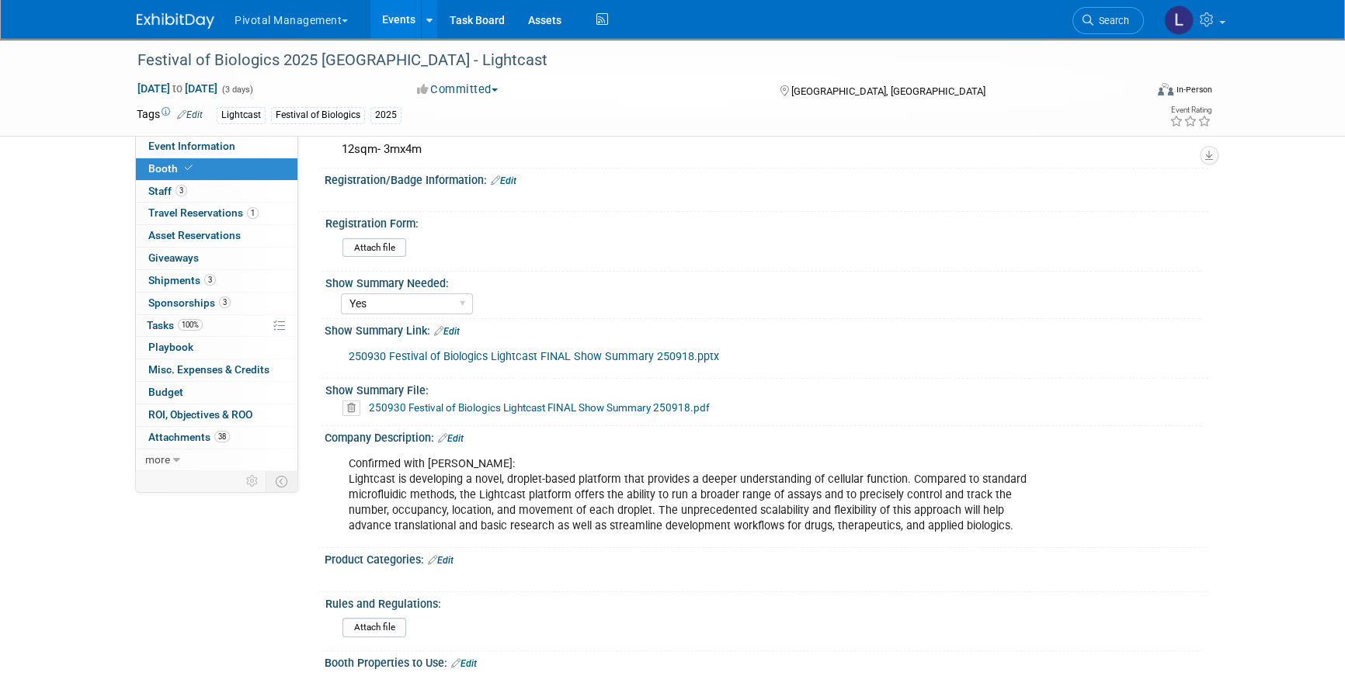
click at [533, 407] on link "250930 Festival of Biologics Lightcast FINAL Show Summary 250918.pdf" at bounding box center [539, 407] width 341 height 12
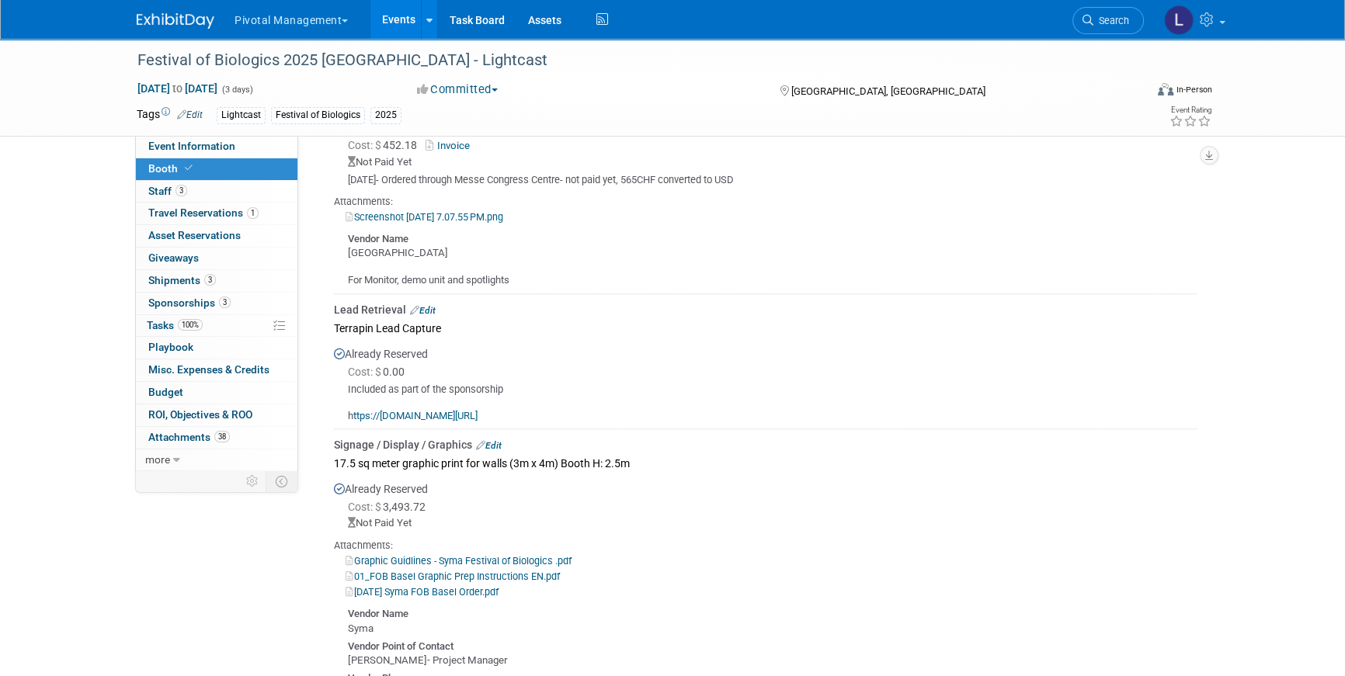
scroll to position [1751, 0]
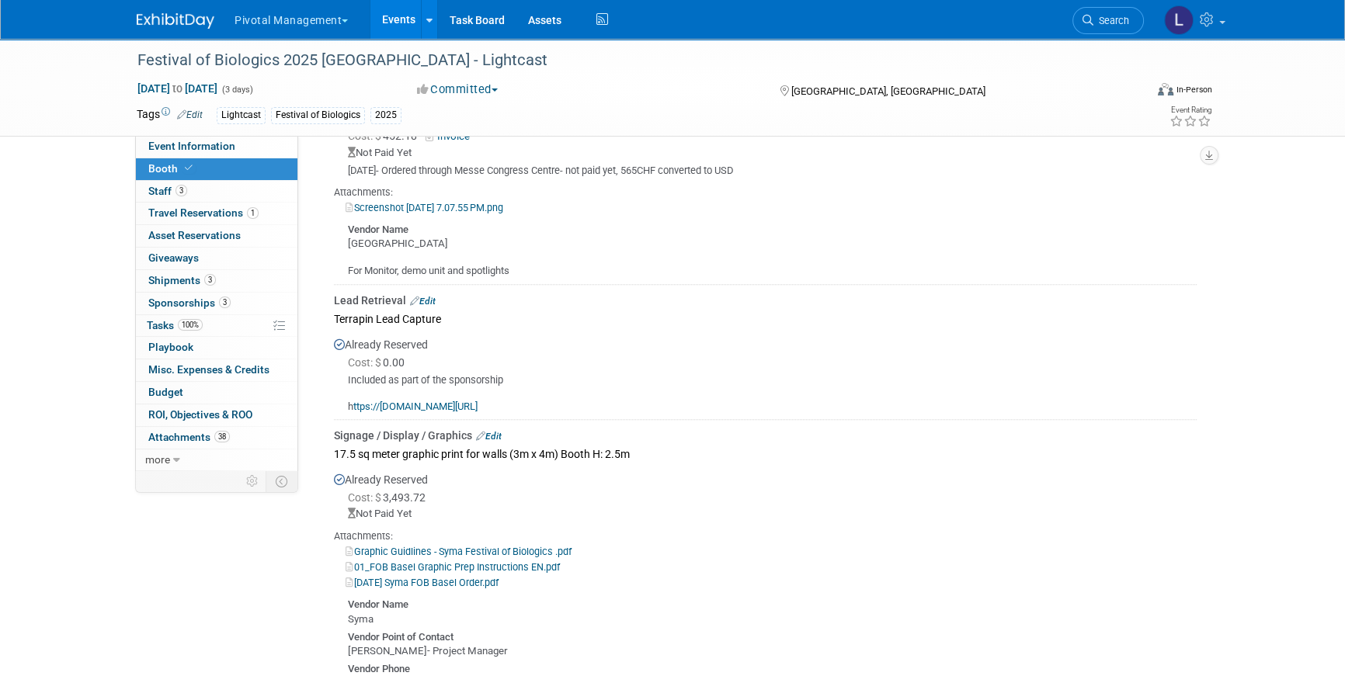
drag, startPoint x: 203, startPoint y: 144, endPoint x: 512, endPoint y: 151, distance: 309.1
click at [203, 144] on span "Event Information" at bounding box center [191, 146] width 87 height 12
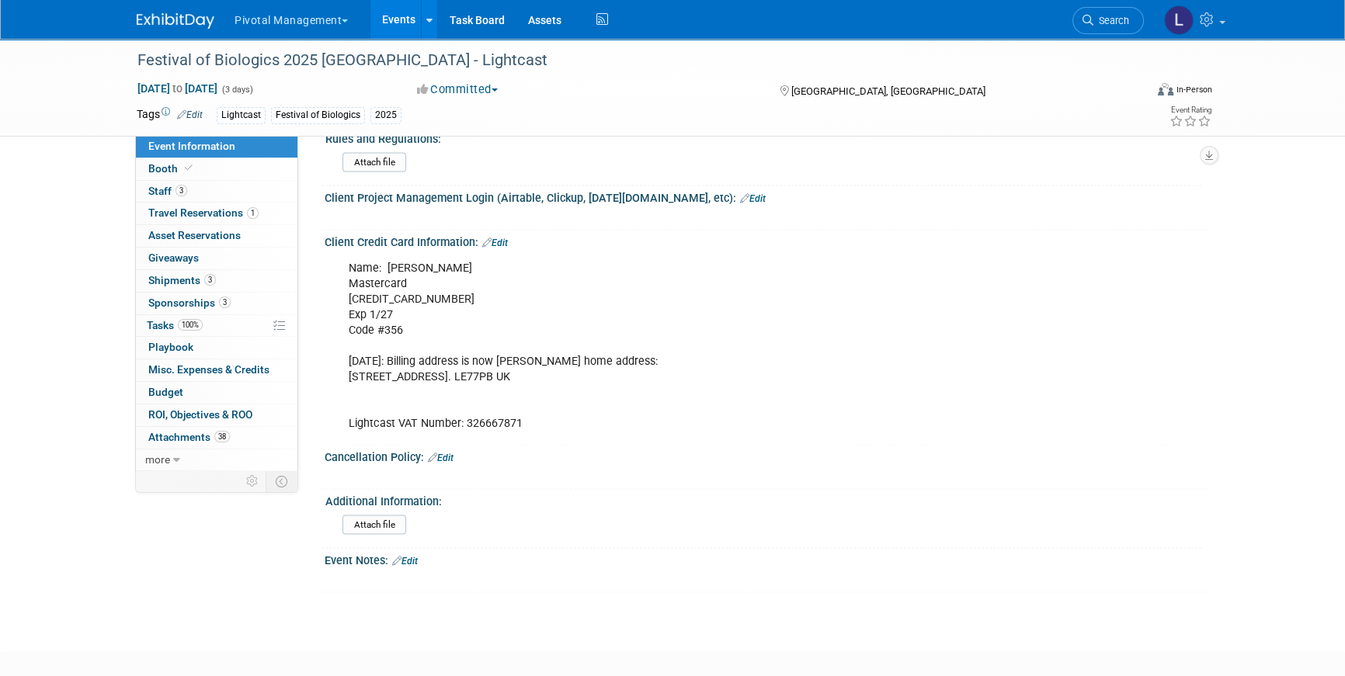
scroll to position [3583, 0]
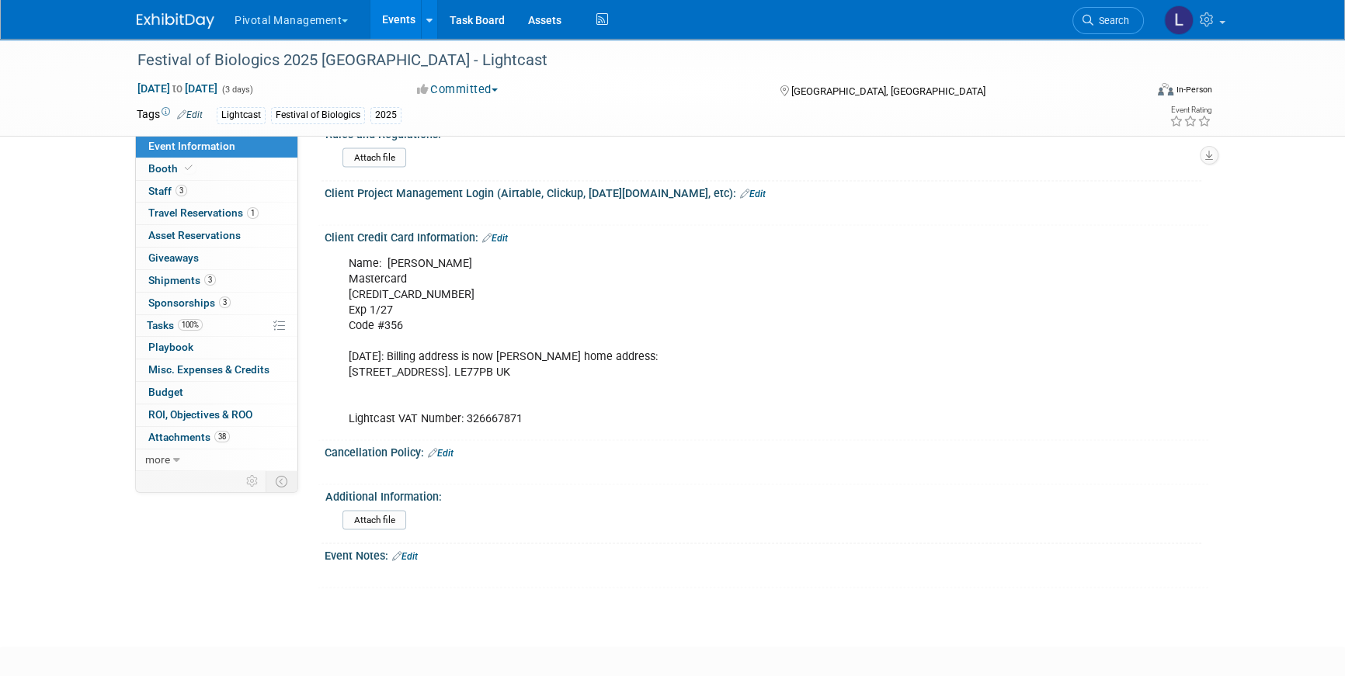
drag, startPoint x: 578, startPoint y: 349, endPoint x: 540, endPoint y: 347, distance: 38.1
click at [540, 347] on div "Name: Scott Brouilette Mastercard 5563 1409 6604 3335 Exp 1/27 Code #356 3/3/25…" at bounding box center [688, 341] width 700 height 187
copy div "LE77PB"
drag, startPoint x: 467, startPoint y: 394, endPoint x: 536, endPoint y: 391, distance: 69.9
click at [536, 391] on div "Name: Scott Brouilette Mastercard 5563 1409 6604 3335 Exp 1/27 Code #356 3/3/25…" at bounding box center [688, 341] width 700 height 187
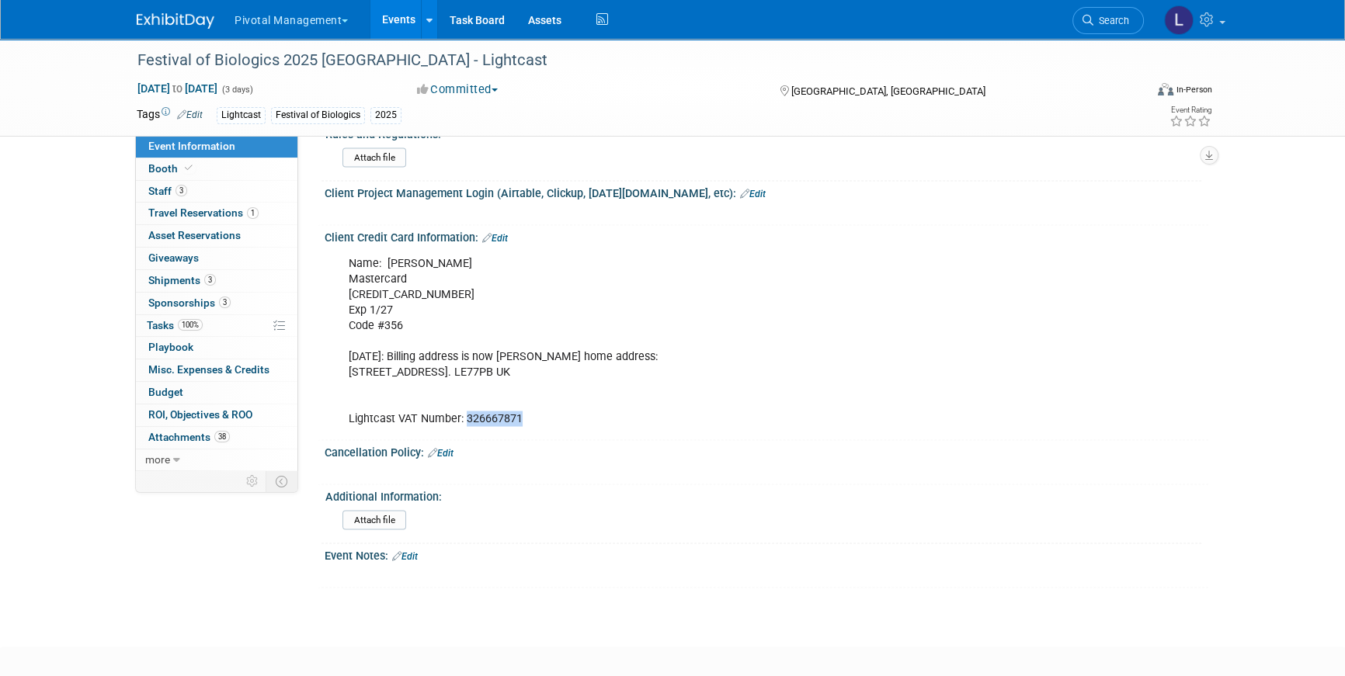
copy div "326667871"
click at [1105, 23] on span "Search" at bounding box center [1111, 21] width 36 height 12
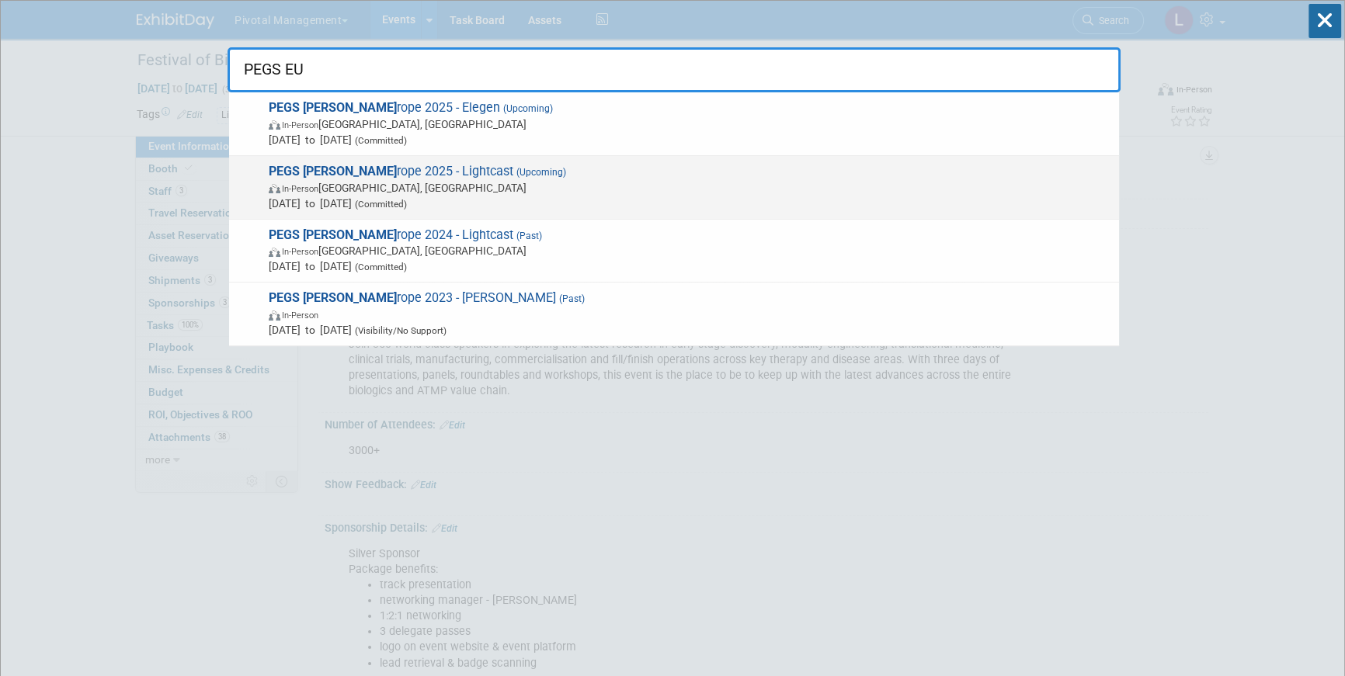
type input "PEGS EU"
click at [550, 174] on span "PEGS Eu rope 2025 - Lightcast (Upcoming) In-Person Lisboa, Portugal Nov 11, 202…" at bounding box center [687, 187] width 847 height 47
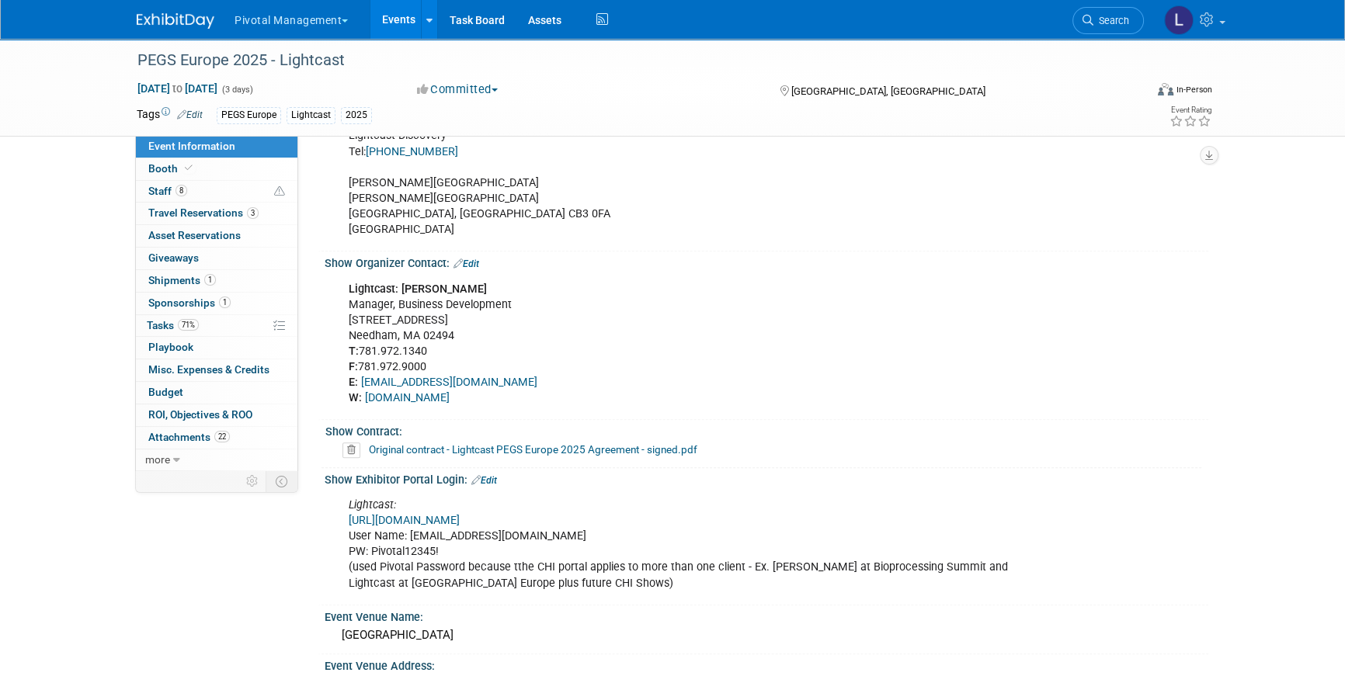
scroll to position [1293, 0]
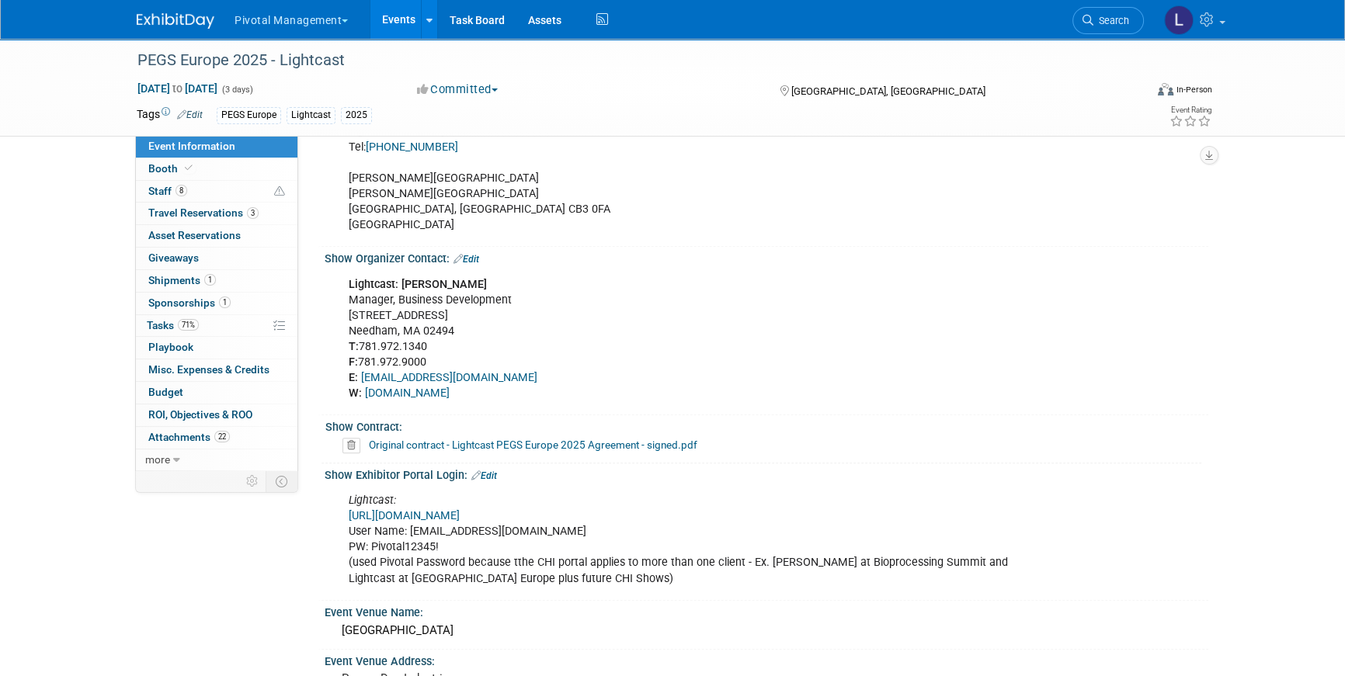
click at [460, 509] on link "[URL][DOMAIN_NAME]" at bounding box center [404, 515] width 111 height 13
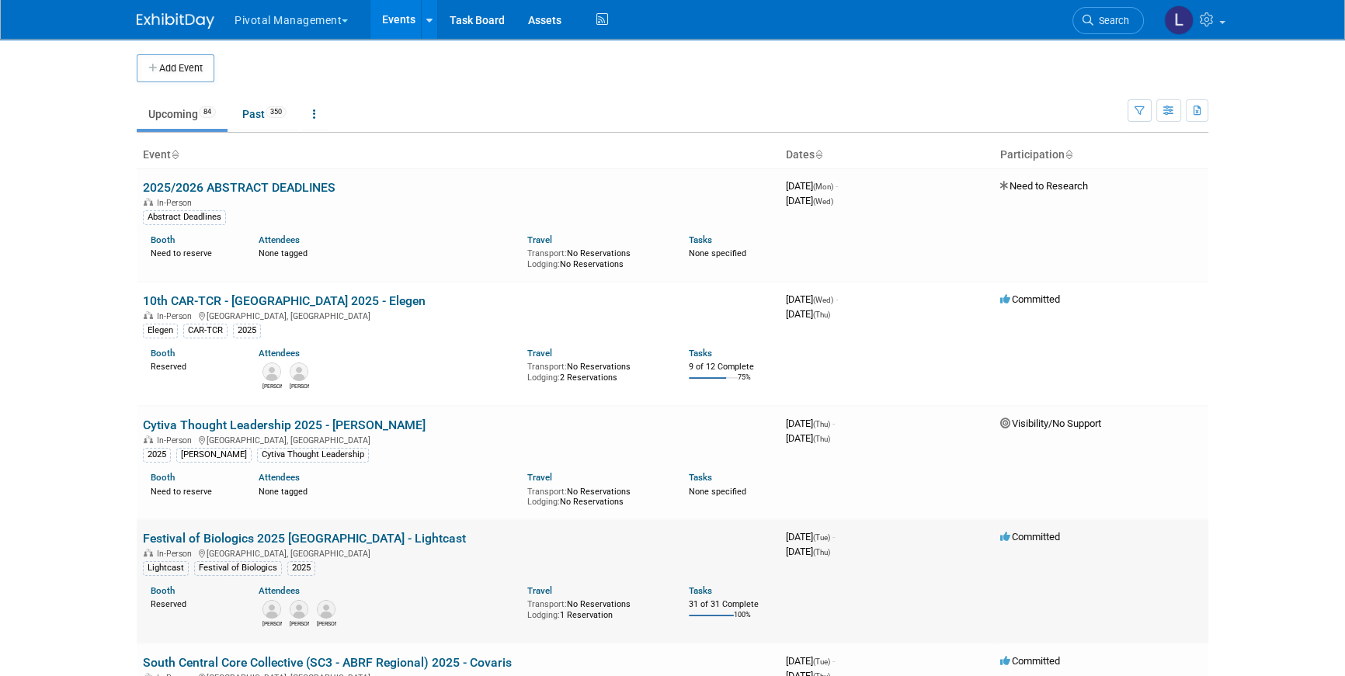
click at [300, 543] on link "Festival of Biologics 2025 [GEOGRAPHIC_DATA] - Lightcast" at bounding box center [304, 538] width 323 height 15
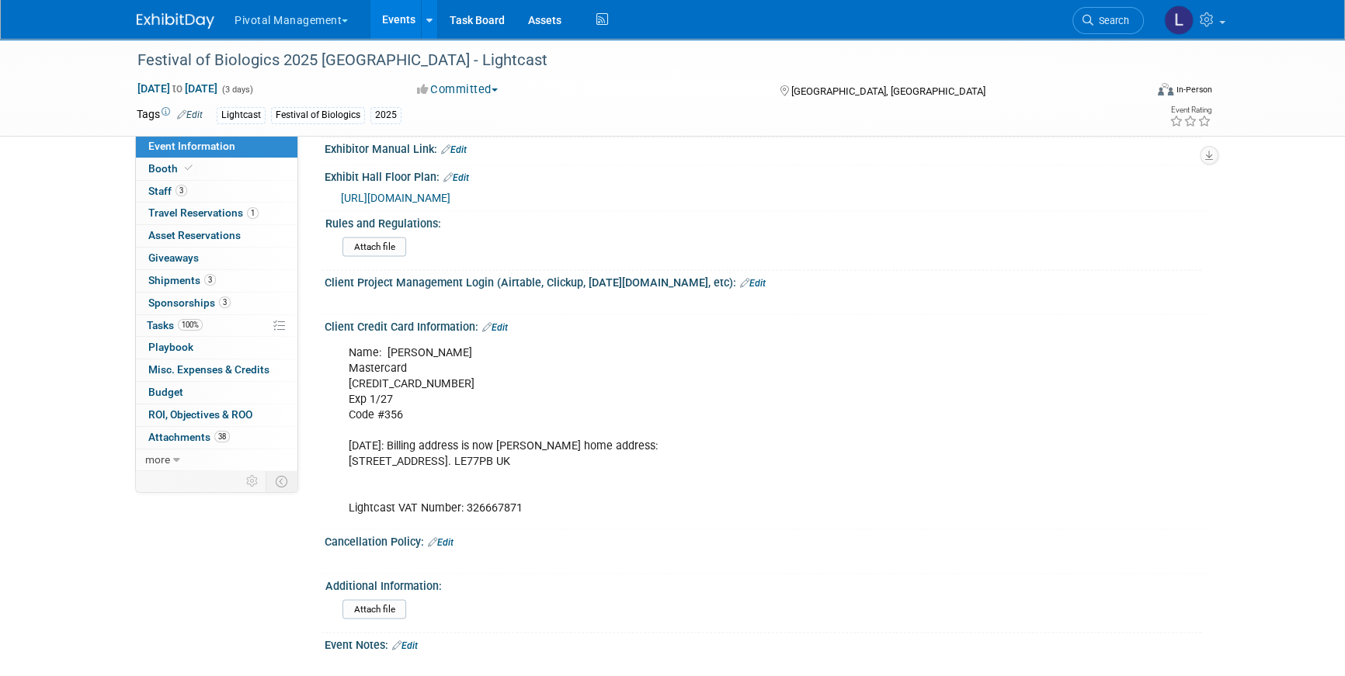
scroll to position [3498, 0]
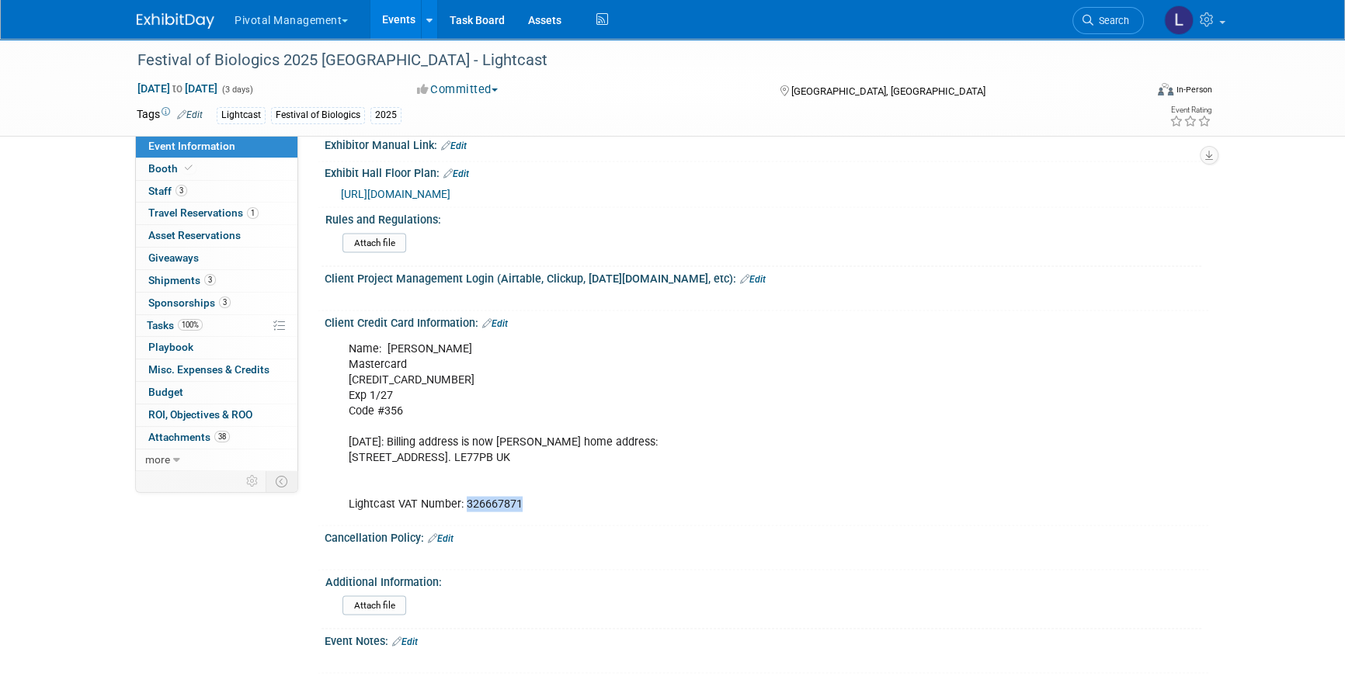
drag, startPoint x: 465, startPoint y: 479, endPoint x: 532, endPoint y: 473, distance: 67.1
click at [532, 473] on div "Name: Scott Brouilette Mastercard 5563 1409 6604 3335 Exp 1/27 Code #356 3/3/25…" at bounding box center [688, 426] width 700 height 187
copy div "326667871"
drag, startPoint x: 1213, startPoint y: 297, endPoint x: 1216, endPoint y: 283, distance: 13.6
